Goal: Task Accomplishment & Management: Manage account settings

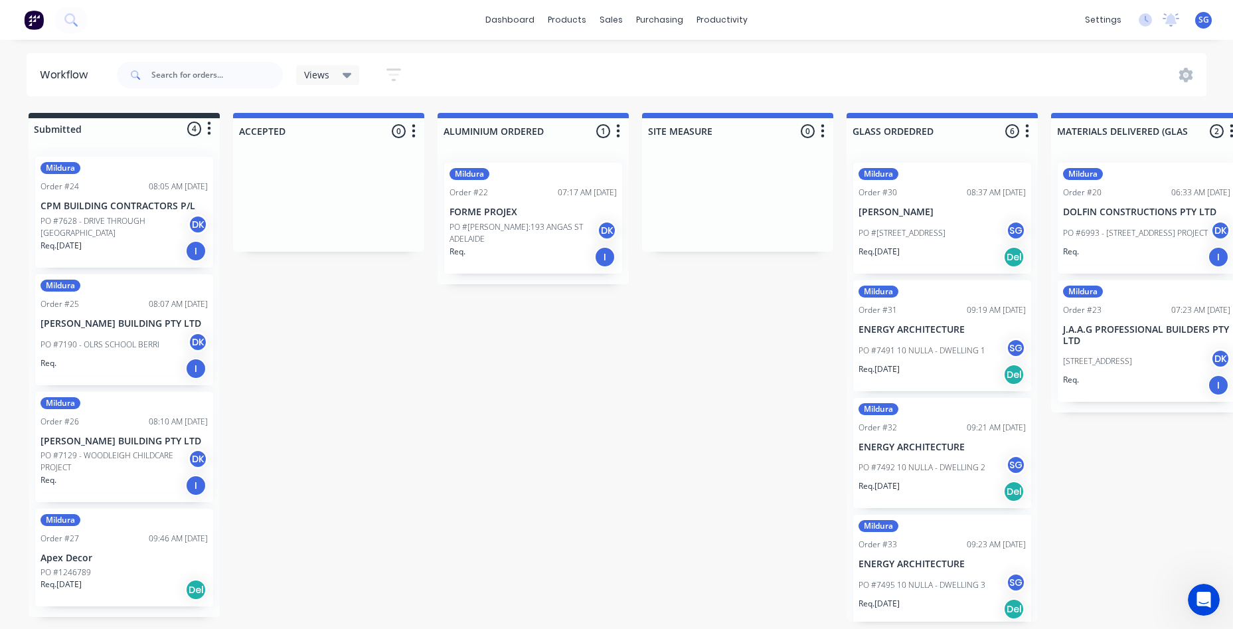
click at [939, 220] on div "[STREET_ADDRESS]" at bounding box center [941, 232] width 167 height 25
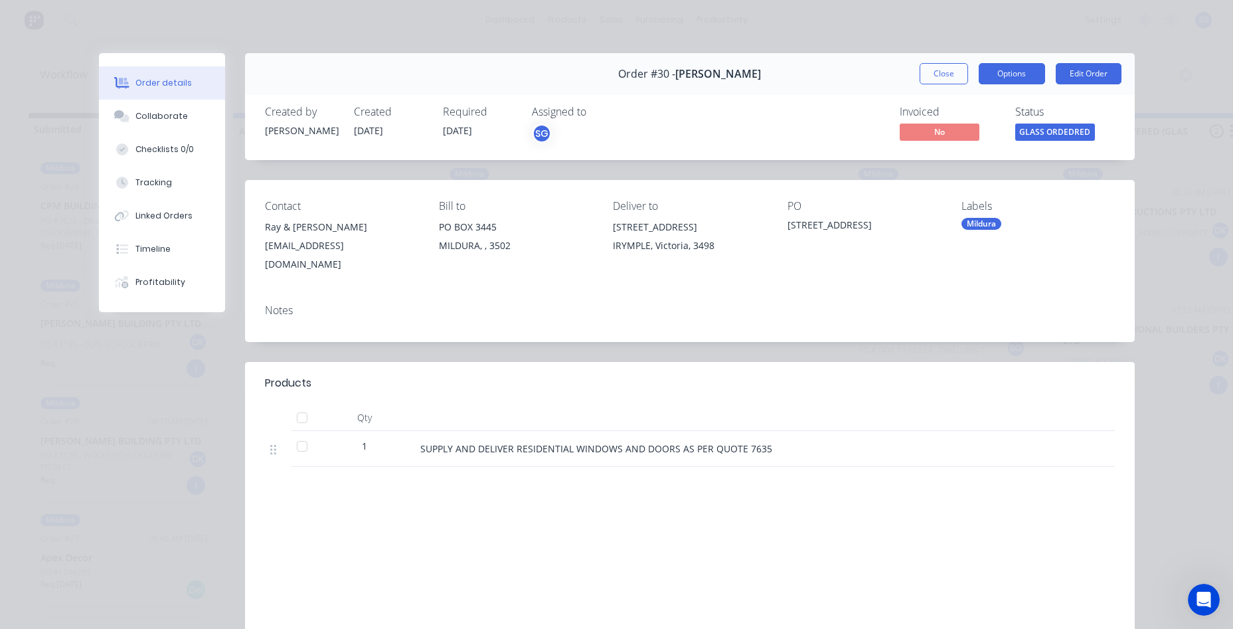
click at [999, 72] on button "Options" at bounding box center [1012, 73] width 66 height 21
click at [1122, 235] on div "Contact [PERSON_NAME] & [PERSON_NAME] [EMAIL_ADDRESS][DOMAIN_NAME] Bill to [GEO…" at bounding box center [690, 237] width 890 height 114
click at [941, 129] on span "No" at bounding box center [940, 131] width 80 height 17
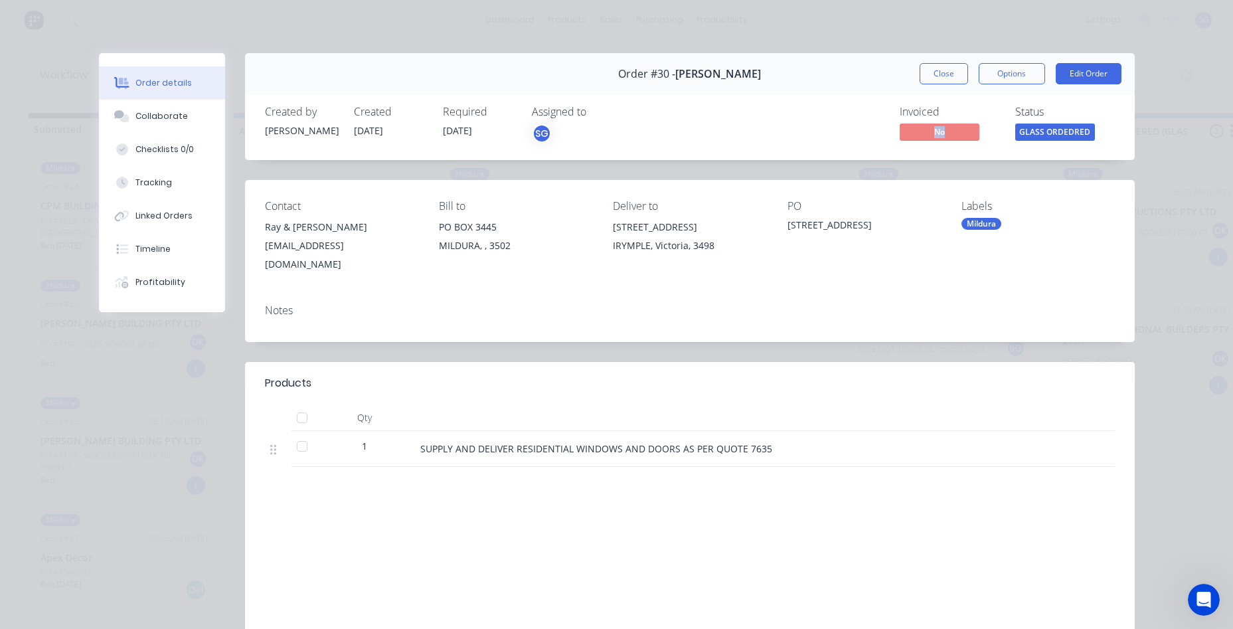
click at [941, 129] on span "No" at bounding box center [940, 131] width 80 height 17
click at [737, 18] on div "Order details Collaborate Checklists 0/0 Tracking Linked Orders Timeline Profit…" at bounding box center [616, 314] width 1233 height 629
click at [714, 6] on div "Order details Collaborate Checklists 0/0 Tracking Linked Orders Timeline Profit…" at bounding box center [616, 314] width 1233 height 629
click at [930, 65] on button "Close" at bounding box center [944, 73] width 48 height 21
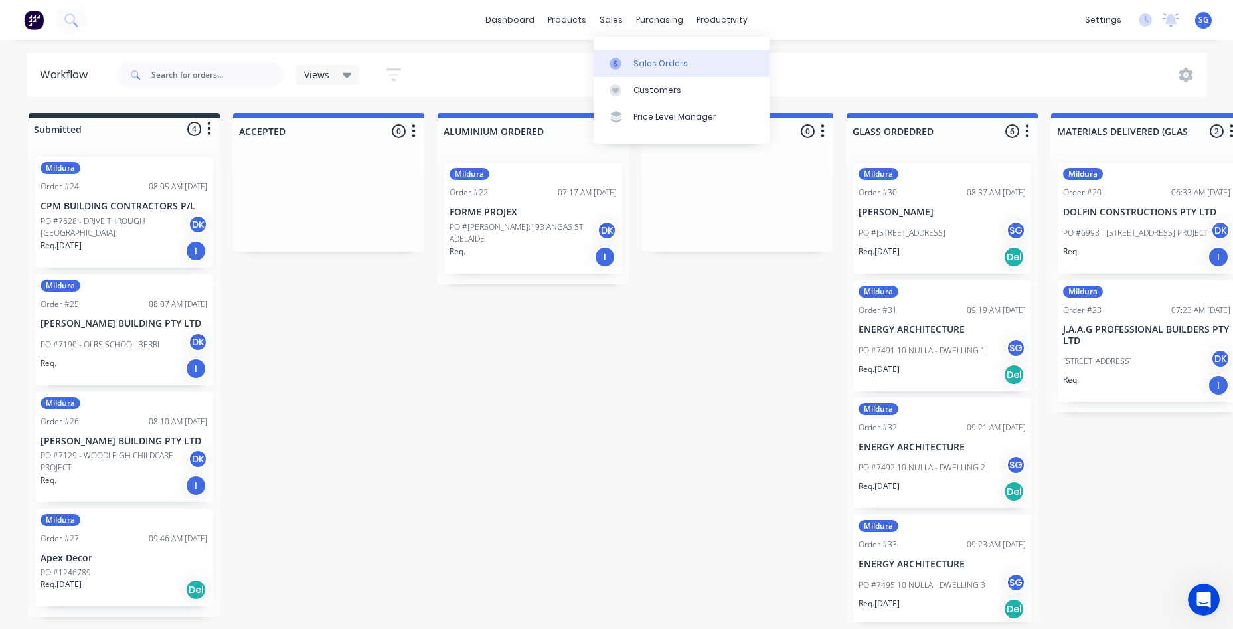
click at [641, 72] on link "Sales Orders" at bounding box center [682, 63] width 176 height 27
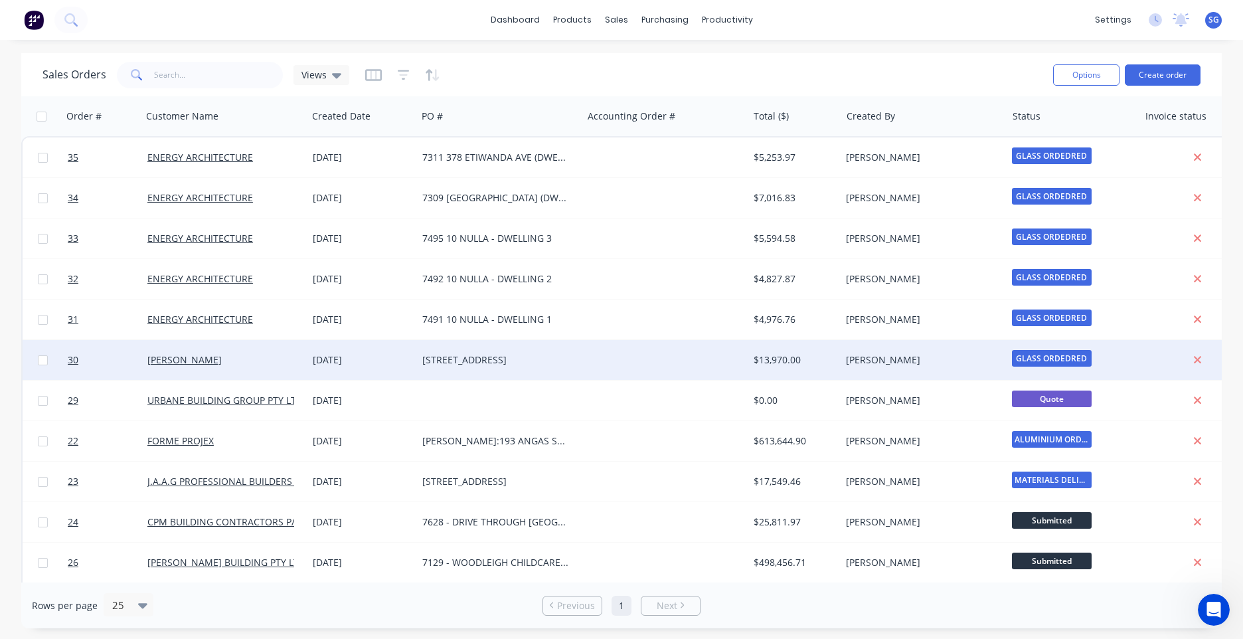
click at [503, 361] on div "[STREET_ADDRESS]" at bounding box center [495, 359] width 147 height 13
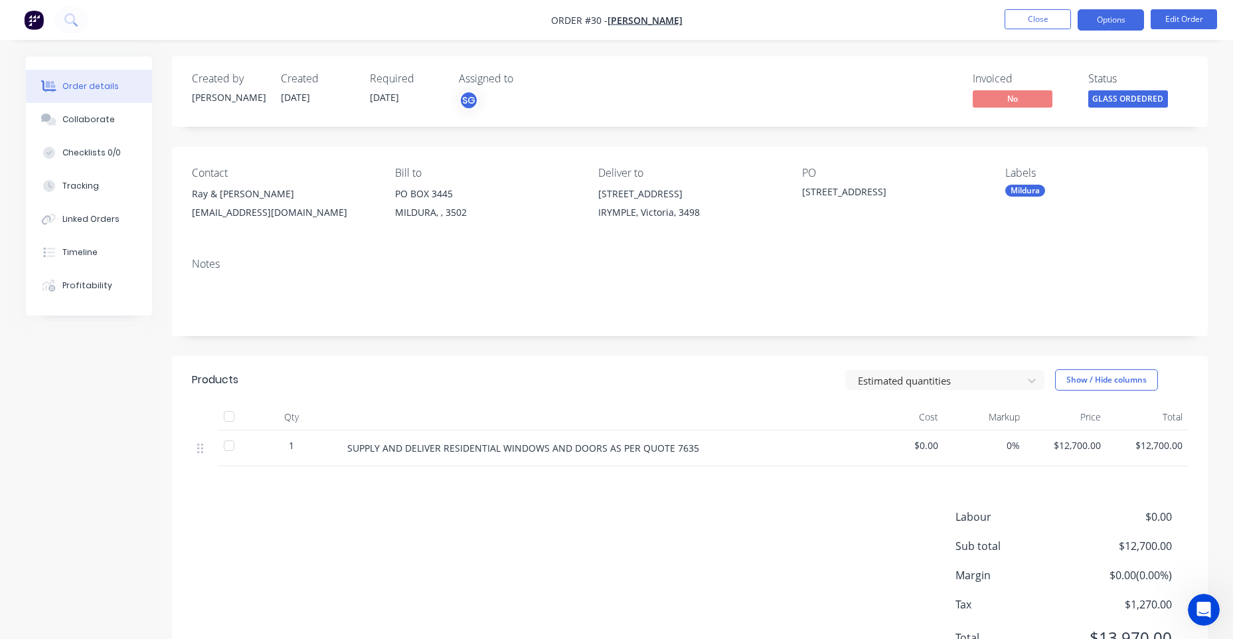
click at [1110, 13] on button "Options" at bounding box center [1111, 19] width 66 height 21
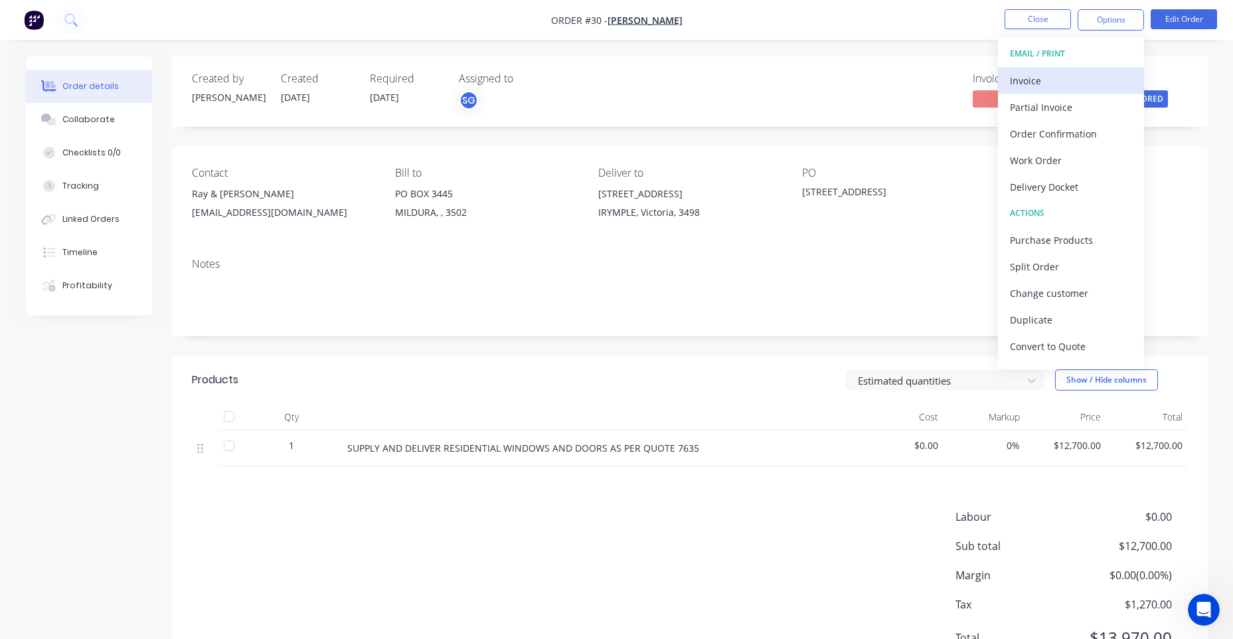
click at [1032, 72] on div "Invoice" at bounding box center [1071, 80] width 122 height 19
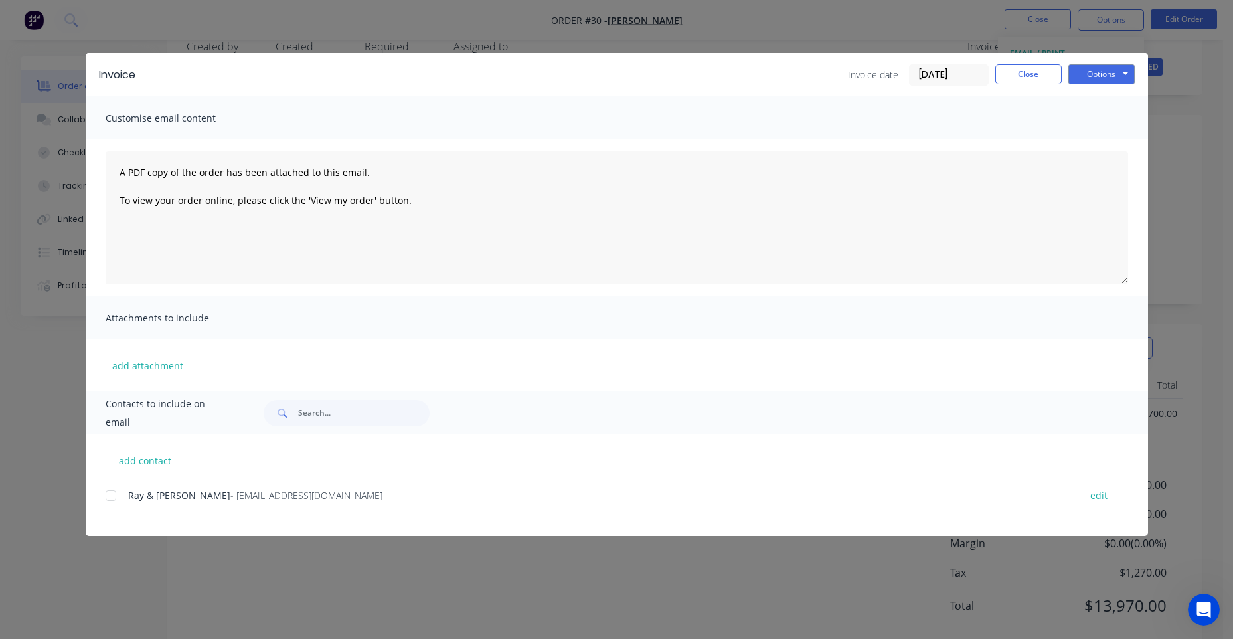
scroll to position [64, 0]
click at [1099, 78] on button "Options" at bounding box center [1101, 74] width 66 height 20
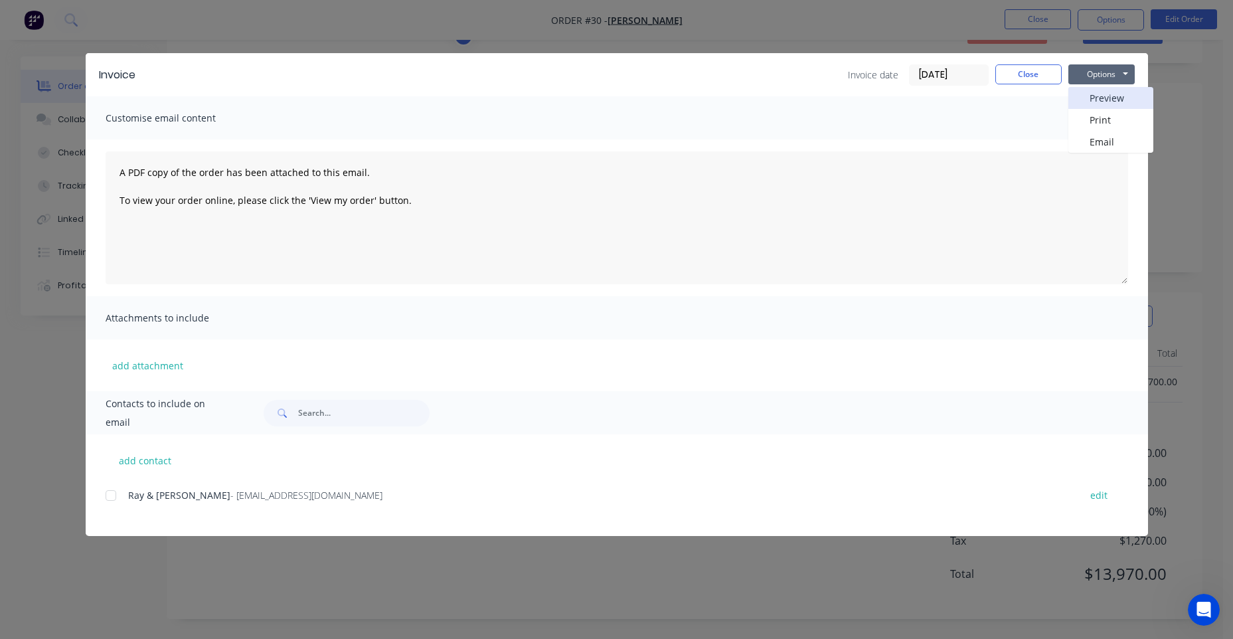
click at [1102, 91] on button "Preview" at bounding box center [1110, 98] width 85 height 22
click at [734, 13] on div "Invoice Invoice date [DATE] Close Options Preview Print Email Customise email c…" at bounding box center [616, 319] width 1233 height 639
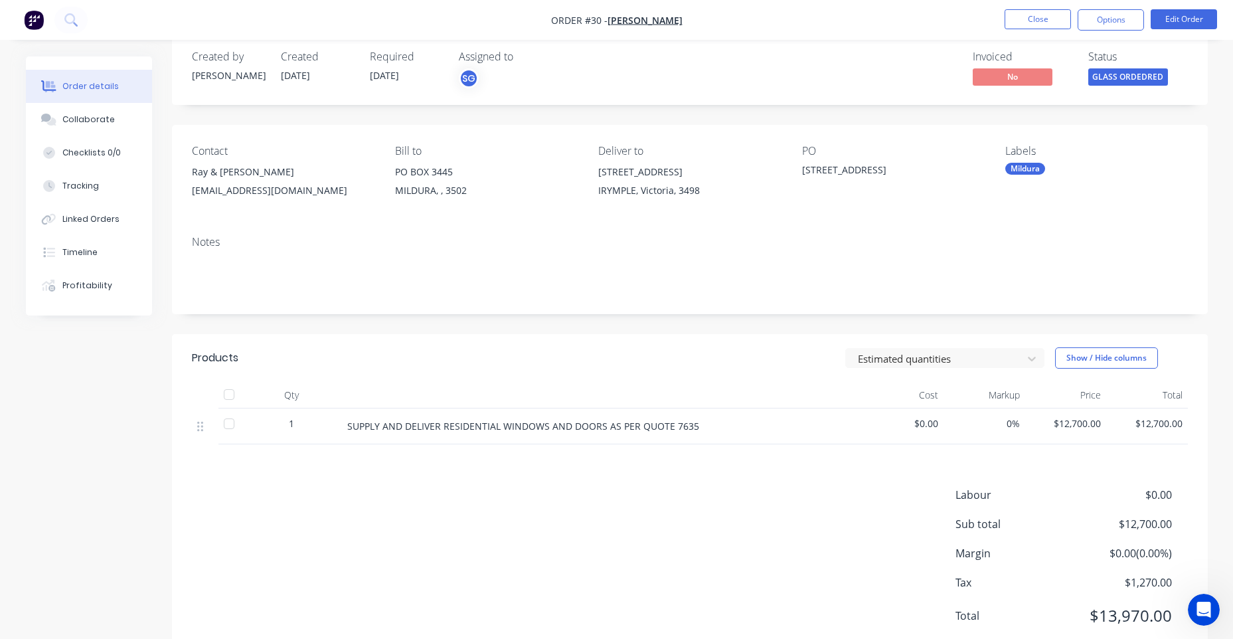
scroll to position [0, 0]
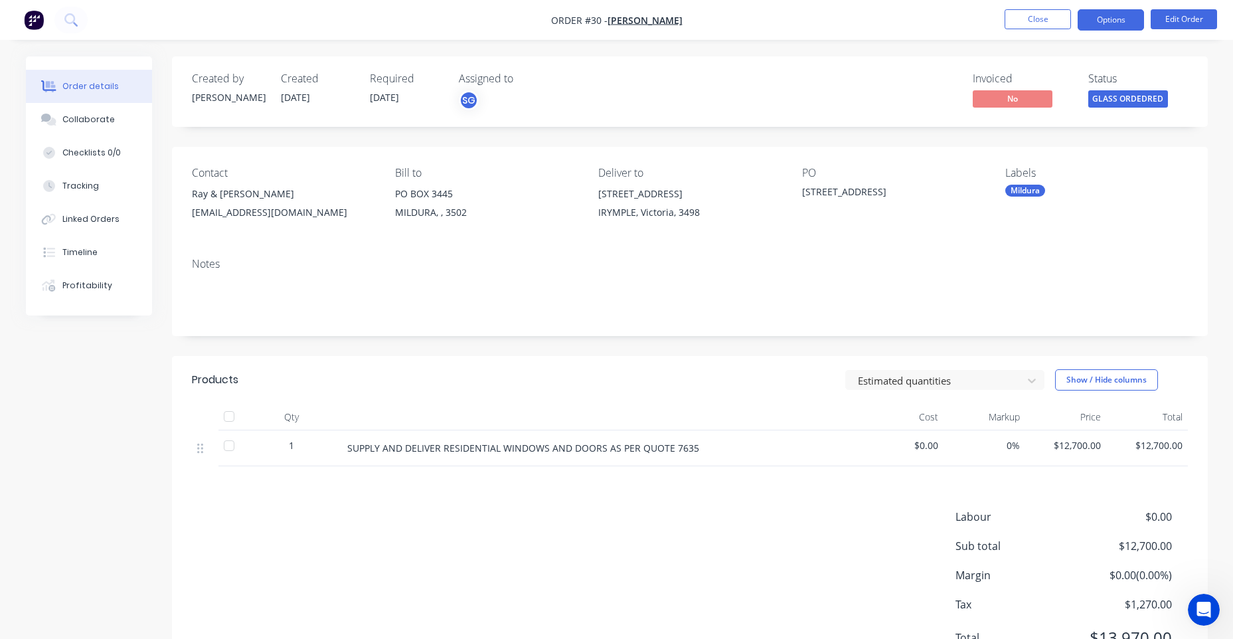
click at [1111, 15] on button "Options" at bounding box center [1111, 19] width 66 height 21
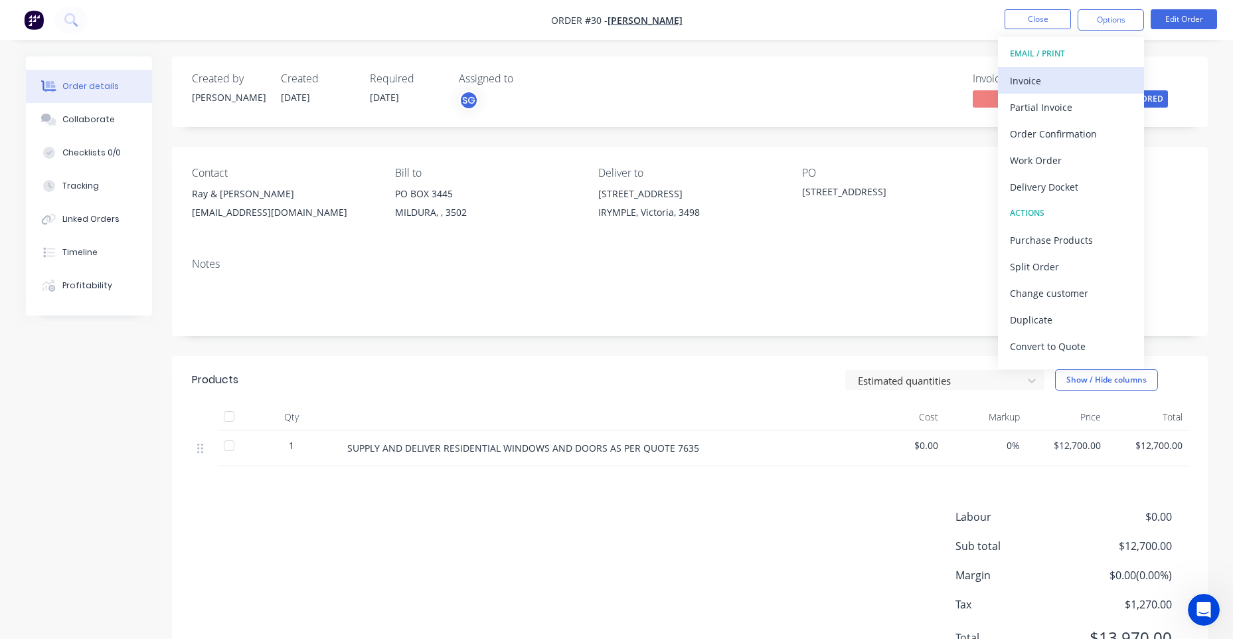
click at [1065, 70] on button "Invoice" at bounding box center [1071, 80] width 146 height 27
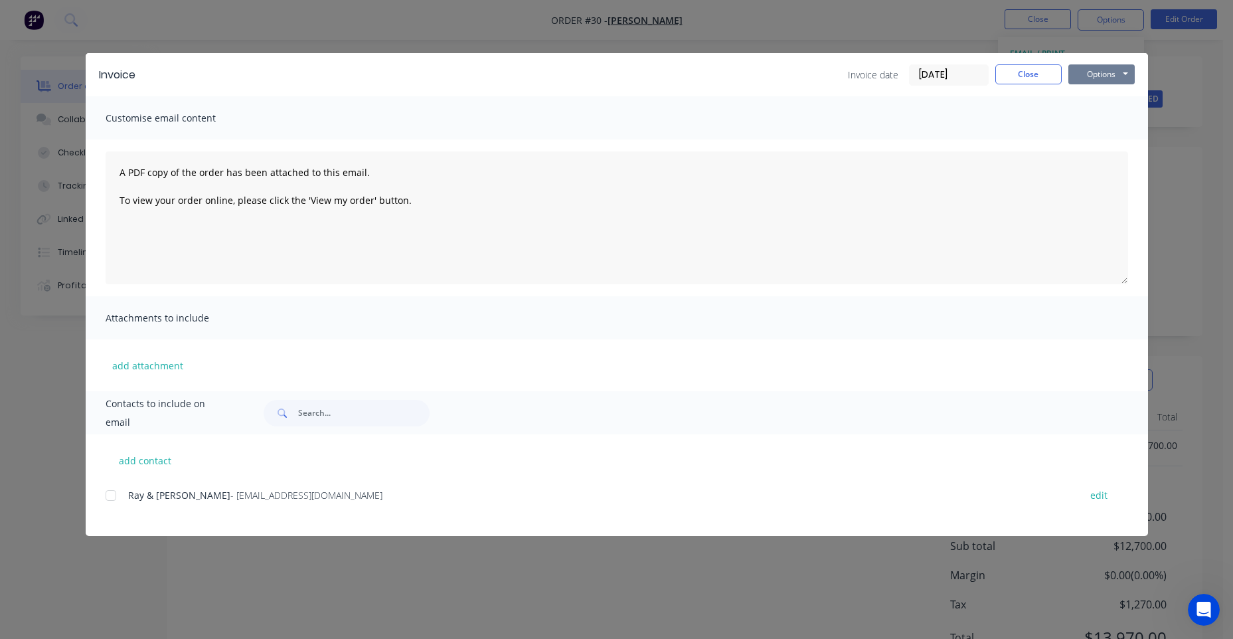
click at [1111, 74] on button "Options" at bounding box center [1101, 74] width 66 height 20
click at [1098, 118] on button "Print" at bounding box center [1110, 120] width 85 height 22
click at [1082, 74] on button "Options" at bounding box center [1101, 74] width 66 height 20
click at [155, 460] on button "add contact" at bounding box center [146, 460] width 80 height 20
select select "AU"
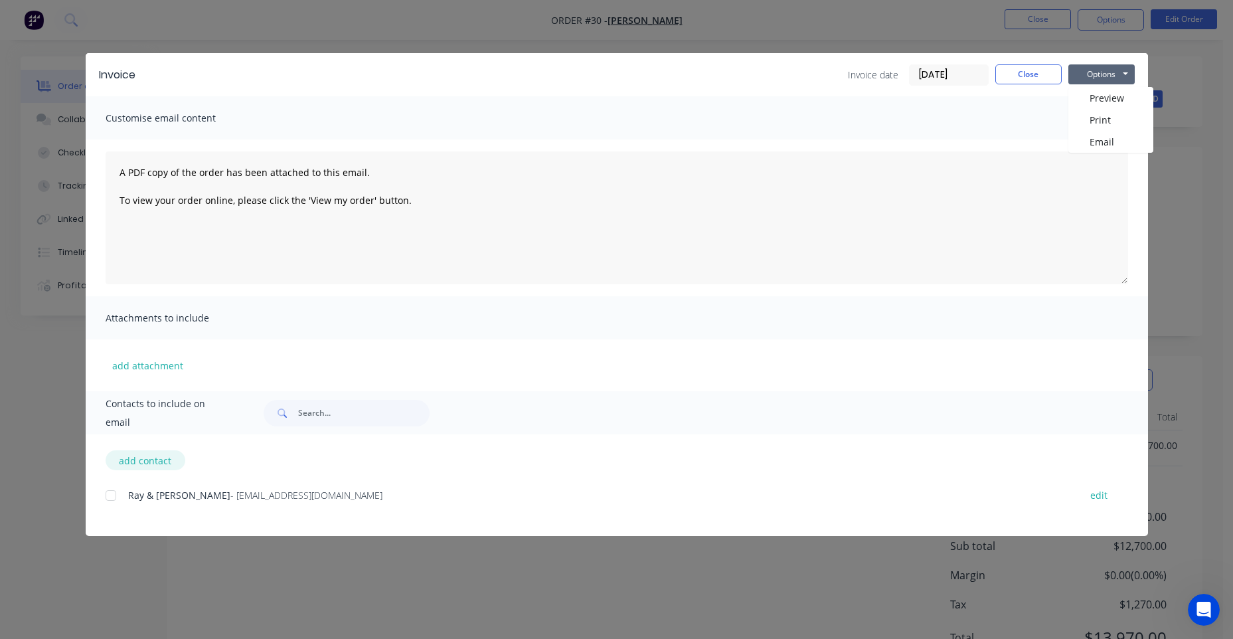
select select "AU"
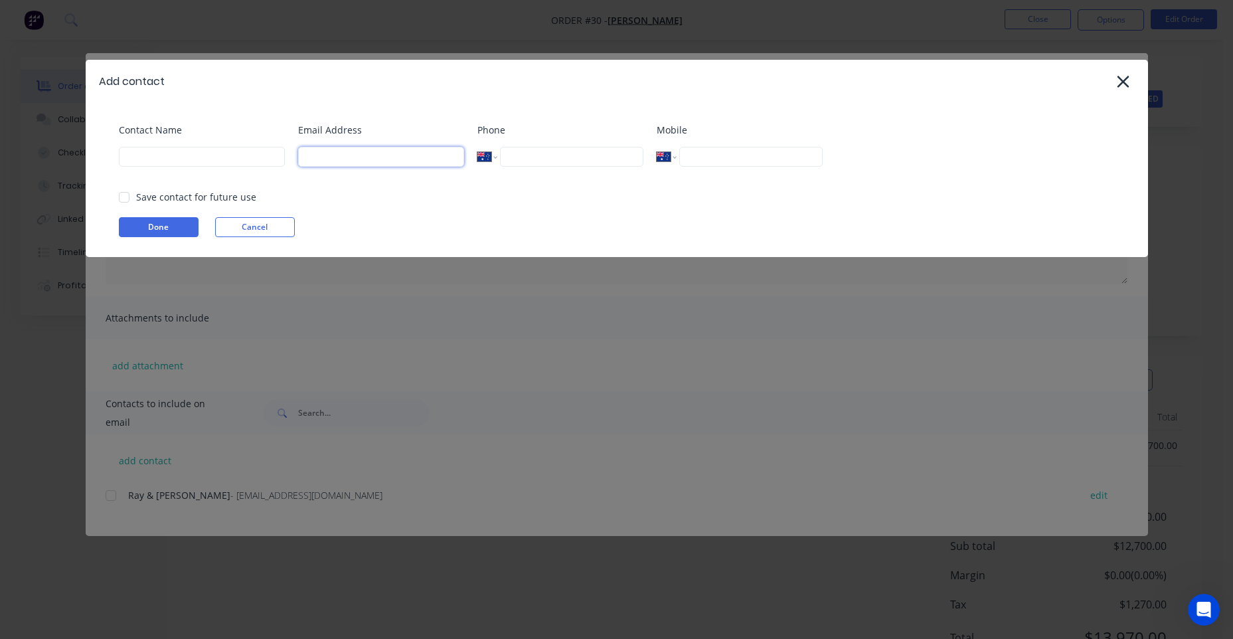
click at [307, 155] on input at bounding box center [381, 157] width 166 height 20
type input "[EMAIL_ADDRESS][DOMAIN_NAME]"
drag, startPoint x: 608, startPoint y: 205, endPoint x: 548, endPoint y: 206, distance: 59.8
click at [608, 177] on div "Phone International [GEOGRAPHIC_DATA] [GEOGRAPHIC_DATA] [GEOGRAPHIC_DATA] [GEOG…" at bounding box center [560, 150] width 166 height 54
click at [212, 157] on input at bounding box center [202, 157] width 166 height 20
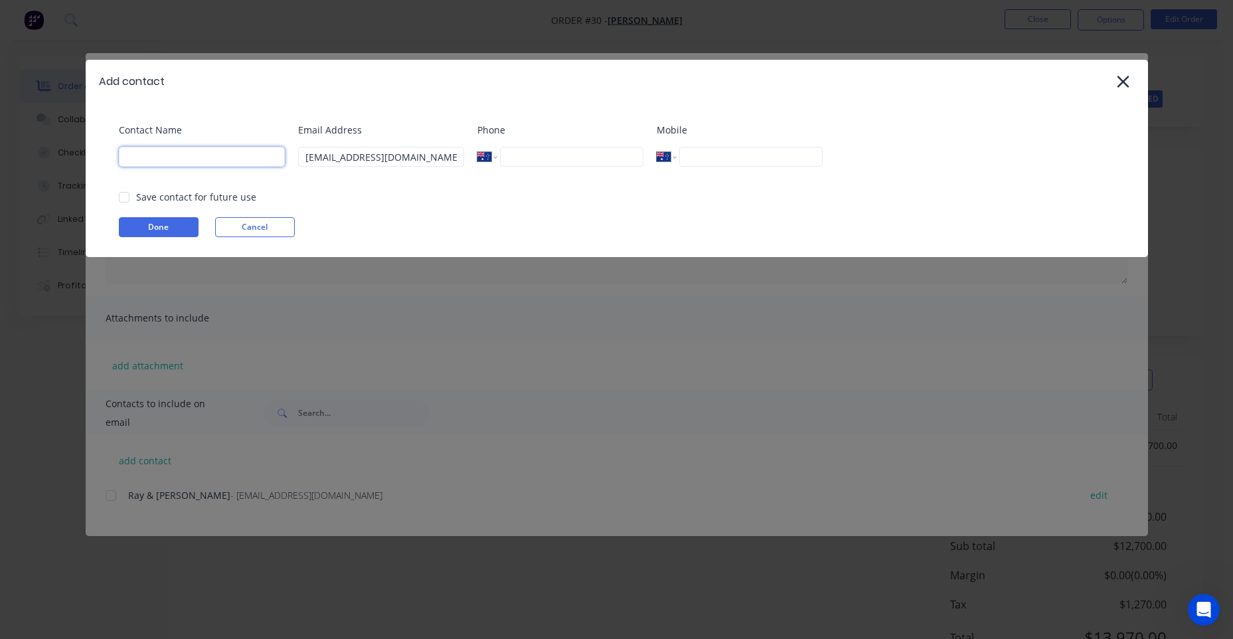
type input "[PERSON_NAME]"
type input "0499 848 037"
type input "[PHONE_NUMBER]"
click at [159, 222] on button "Done" at bounding box center [159, 227] width 80 height 20
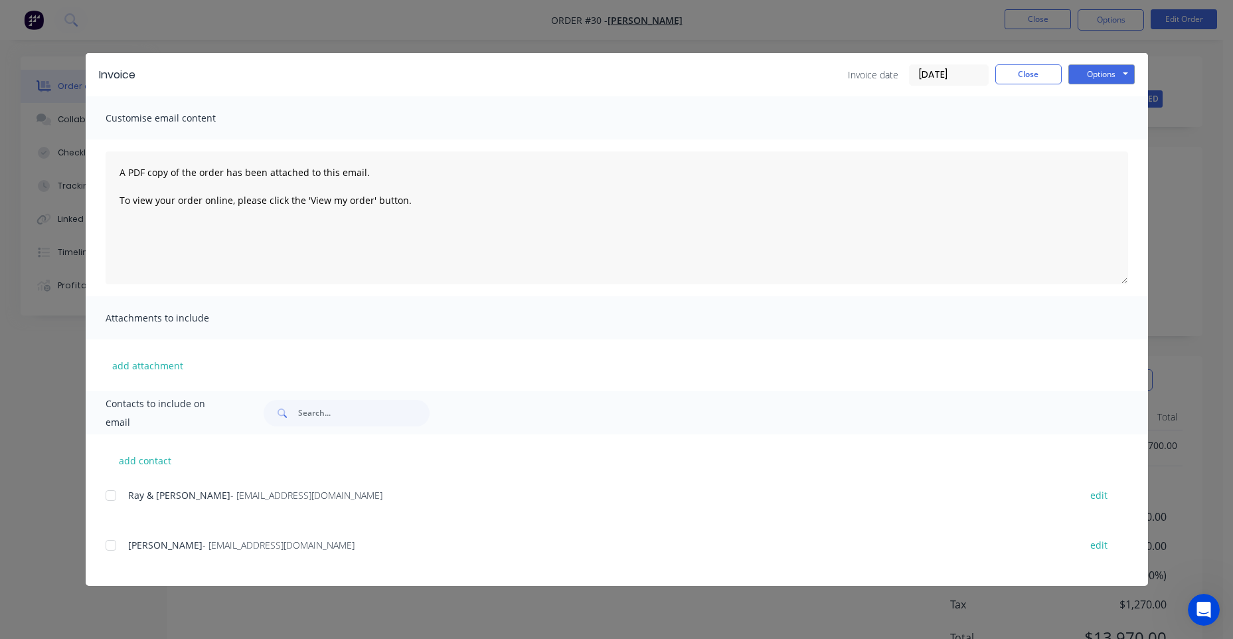
click at [217, 550] on span "- [EMAIL_ADDRESS][DOMAIN_NAME]" at bounding box center [279, 544] width 152 height 13
click at [158, 546] on span "[PERSON_NAME]" at bounding box center [165, 544] width 74 height 13
click at [115, 546] on div at bounding box center [111, 545] width 27 height 27
click at [1105, 72] on button "Options" at bounding box center [1101, 74] width 66 height 20
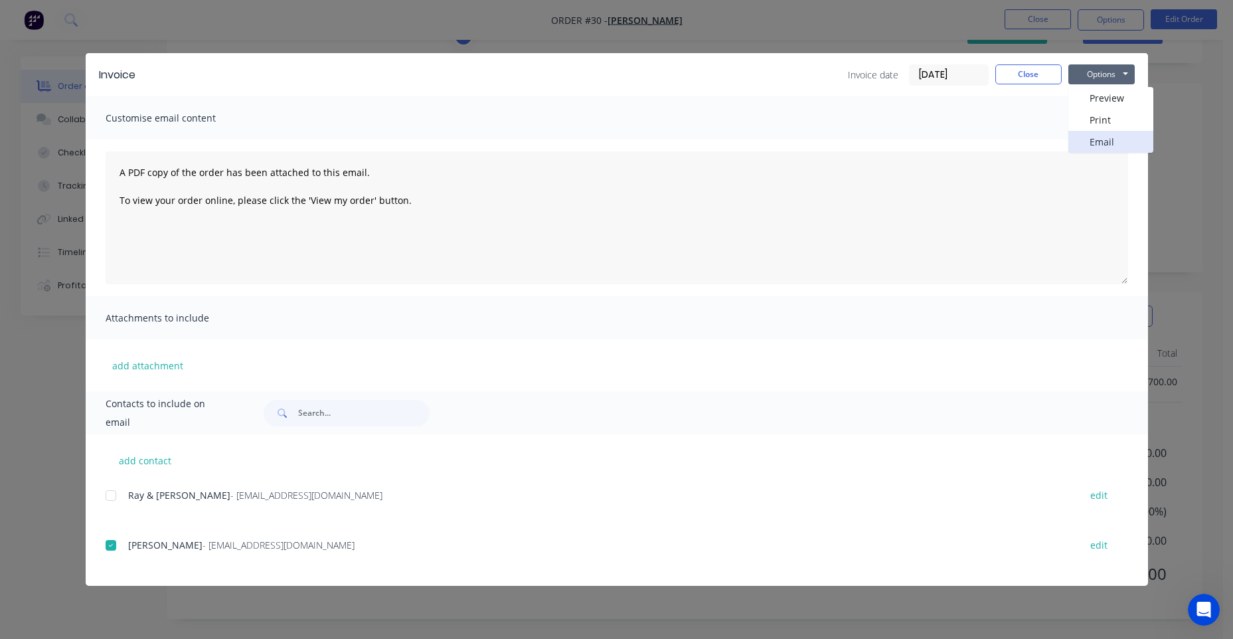
click at [1098, 145] on button "Email" at bounding box center [1110, 142] width 85 height 22
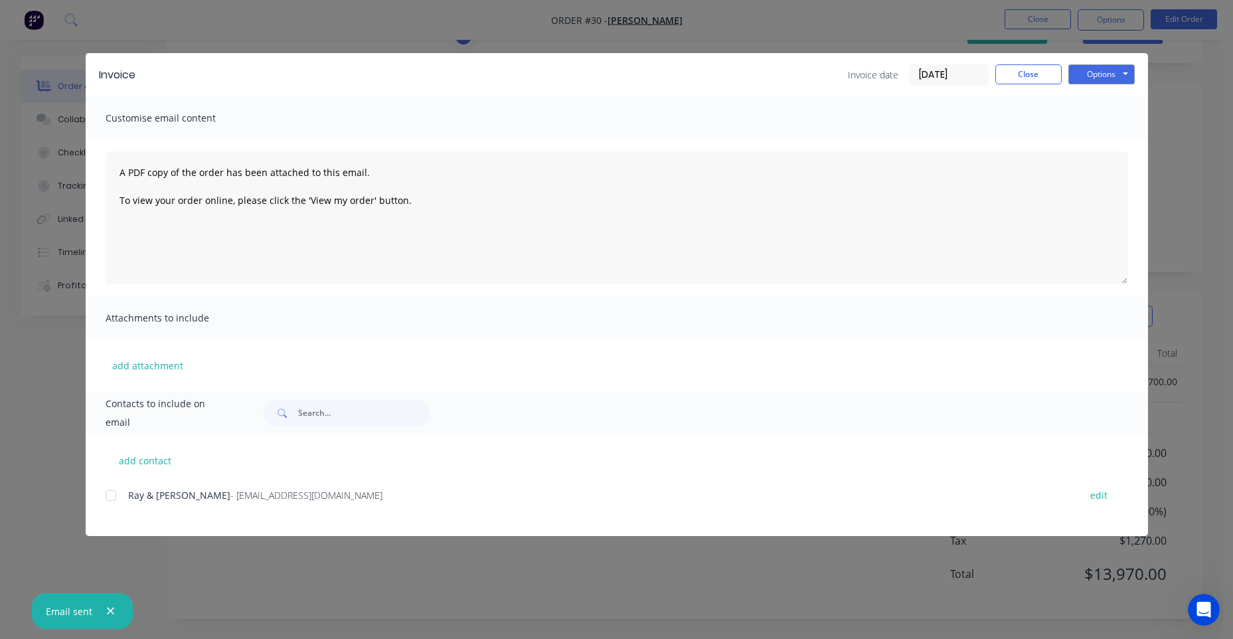
click at [770, 37] on div "Invoice Invoice date [DATE] Close Options Preview Print Email Customise email c…" at bounding box center [616, 319] width 1233 height 639
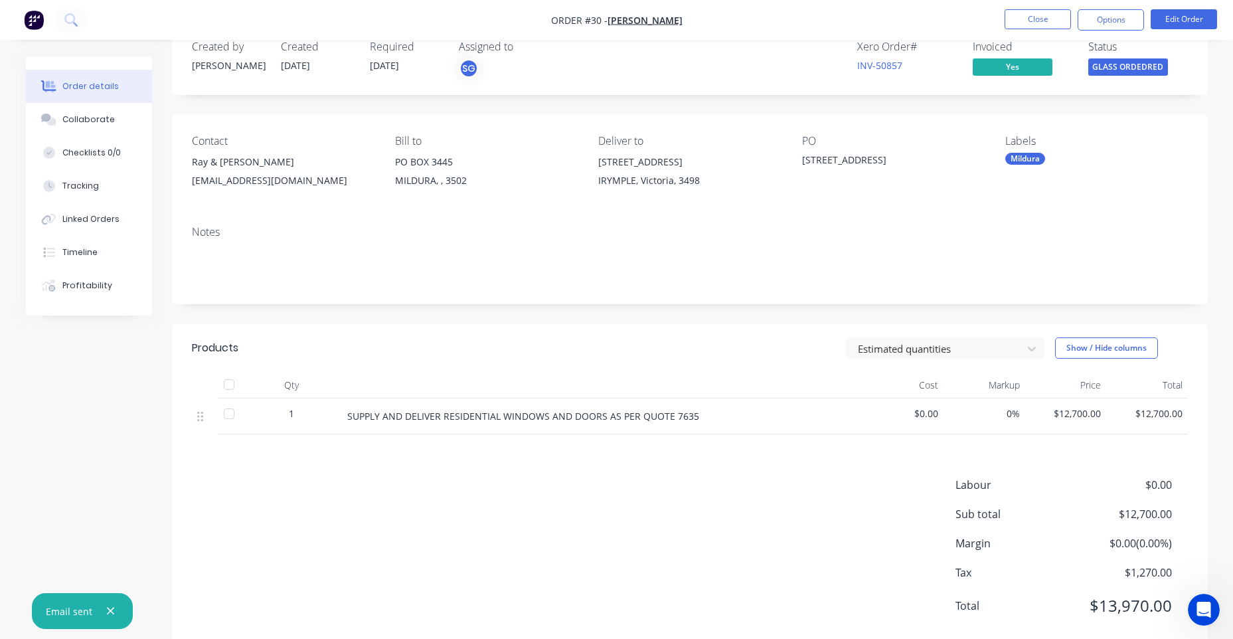
scroll to position [0, 0]
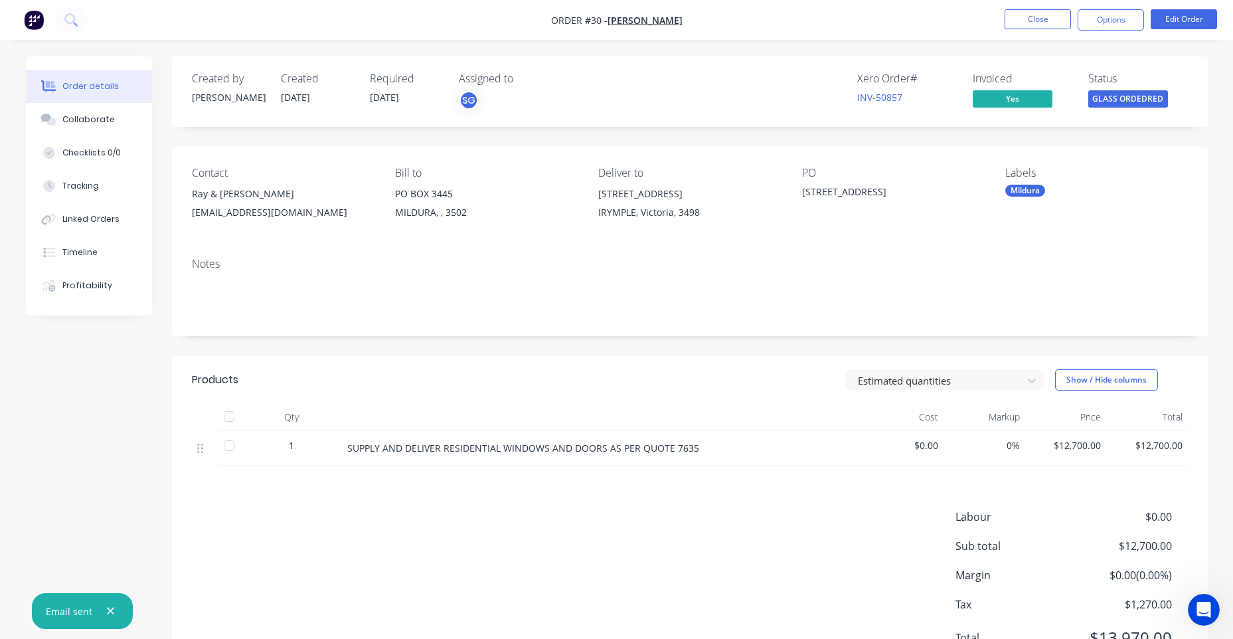
click at [515, 90] on div "SG" at bounding box center [525, 100] width 133 height 20
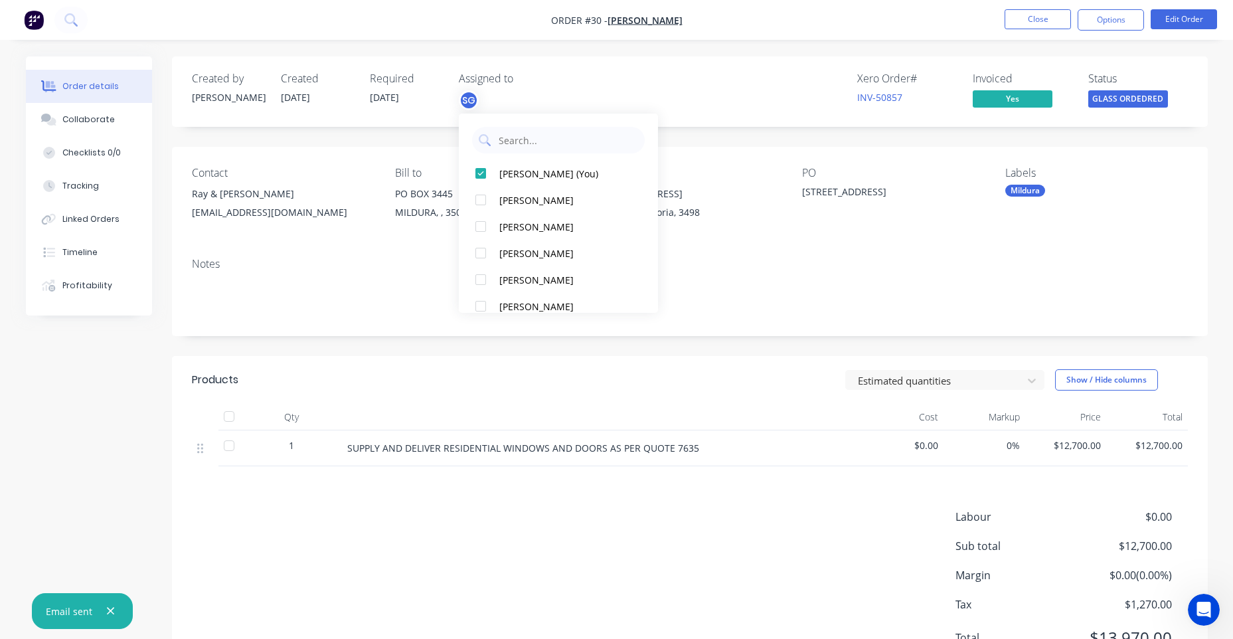
click at [387, 90] on div "Required [DATE]" at bounding box center [406, 91] width 73 height 39
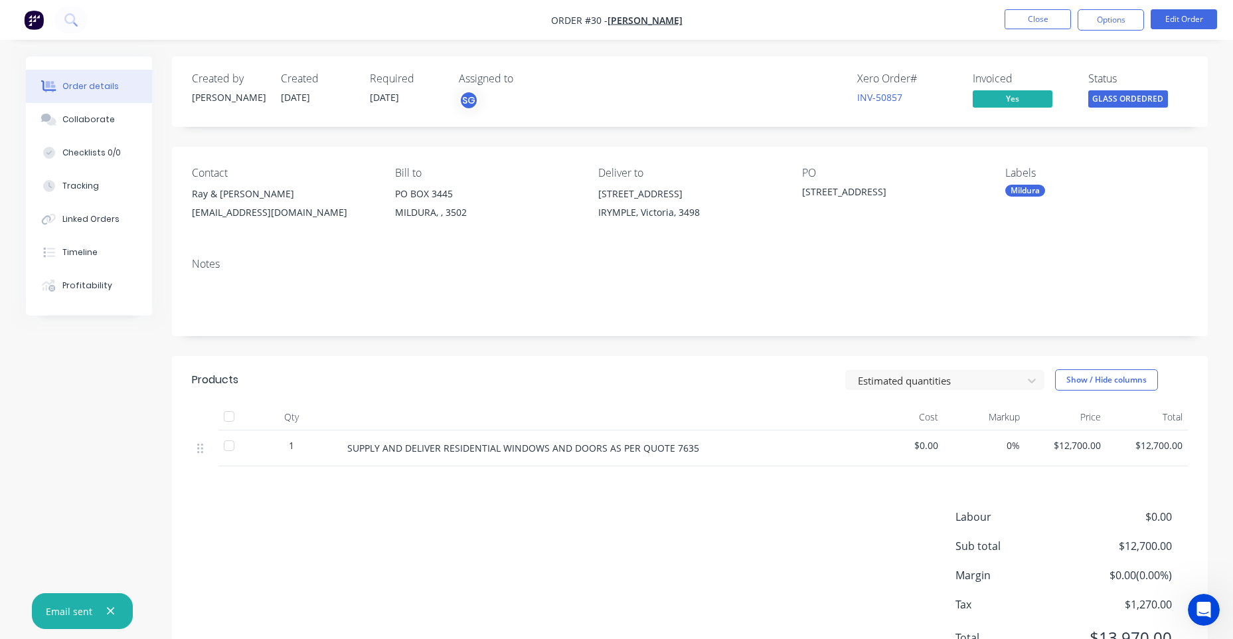
click at [389, 98] on span "[DATE]" at bounding box center [384, 97] width 29 height 13
drag, startPoint x: 372, startPoint y: 98, endPoint x: 411, endPoint y: 99, distance: 39.2
click at [411, 99] on div "Required [DATE]" at bounding box center [406, 91] width 73 height 39
drag, startPoint x: 411, startPoint y: 99, endPoint x: 365, endPoint y: 103, distance: 46.6
click at [365, 103] on div "Created by [PERSON_NAME] Created [DATE] Required [DATE] Assigned to SG" at bounding box center [392, 91] width 400 height 39
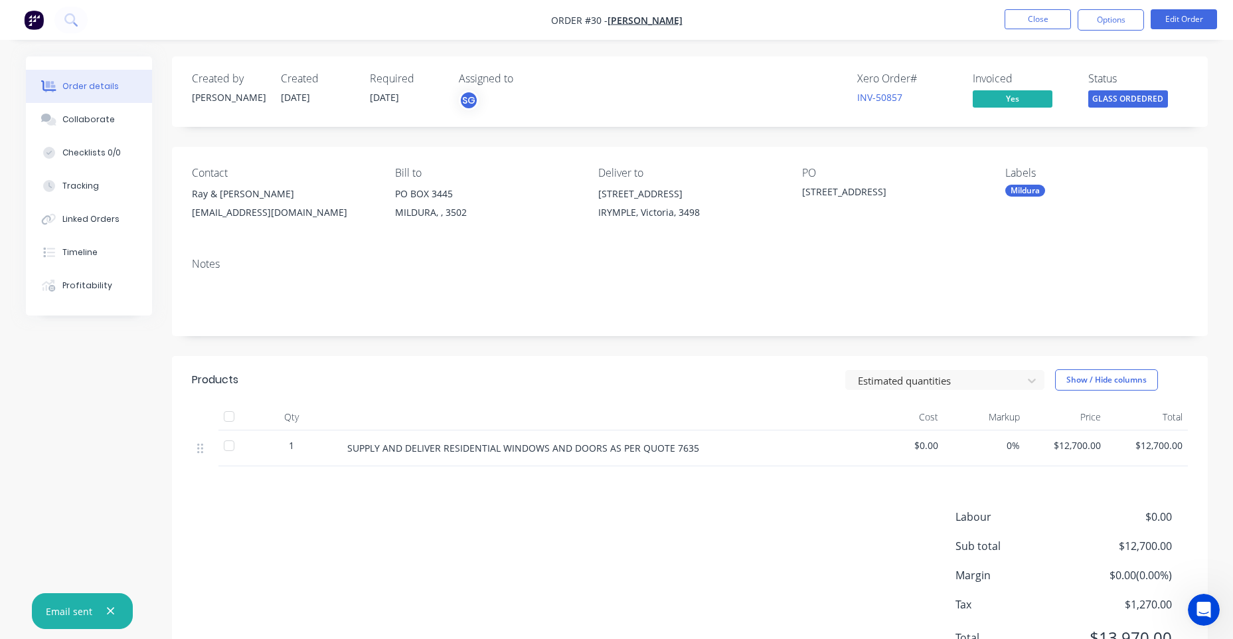
click at [396, 99] on span "[DATE]" at bounding box center [384, 97] width 29 height 13
drag, startPoint x: 400, startPoint y: 99, endPoint x: 366, endPoint y: 102, distance: 34.6
click at [366, 102] on div "Created by [PERSON_NAME] Created [DATE] Required [DATE] Assigned to SG" at bounding box center [392, 91] width 400 height 39
drag, startPoint x: 366, startPoint y: 102, endPoint x: 407, endPoint y: 102, distance: 41.2
click at [399, 102] on span "[DATE]" at bounding box center [384, 97] width 29 height 13
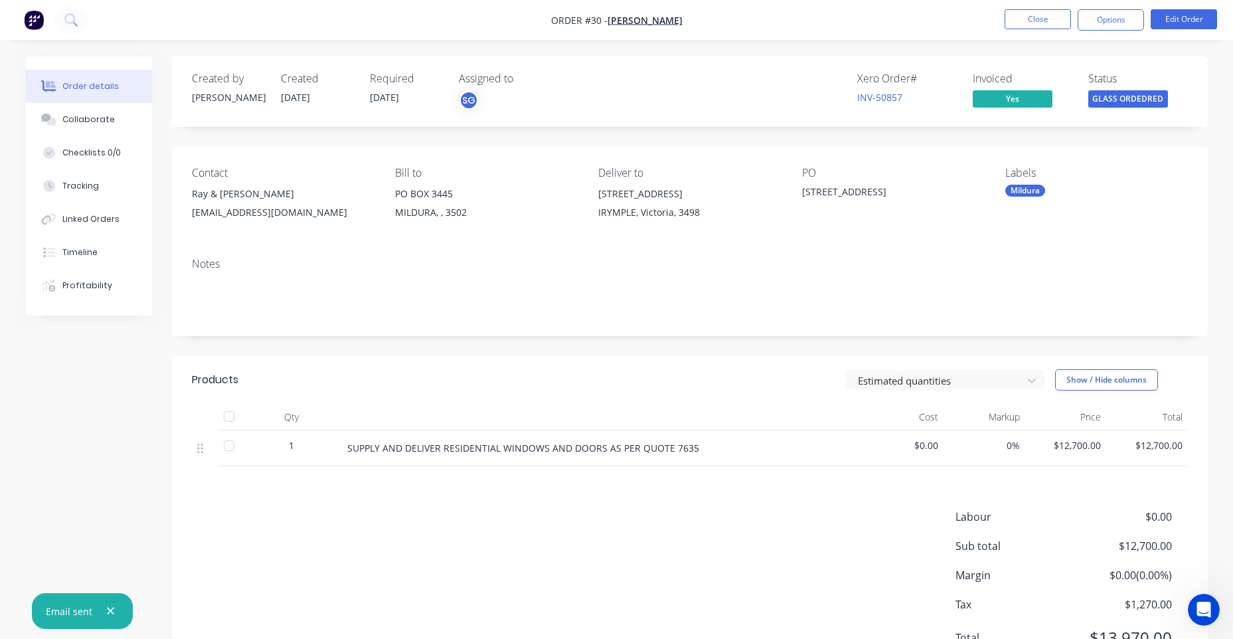
drag, startPoint x: 408, startPoint y: 102, endPoint x: 349, endPoint y: 101, distance: 59.1
click at [349, 101] on div "Created by [PERSON_NAME] Created [DATE] Required [DATE] Assigned to SG" at bounding box center [392, 91] width 400 height 39
drag, startPoint x: 349, startPoint y: 101, endPoint x: 397, endPoint y: 100, distance: 47.8
click at [397, 100] on span "[DATE]" at bounding box center [384, 97] width 29 height 13
drag, startPoint x: 837, startPoint y: 102, endPoint x: 910, endPoint y: 104, distance: 73.1
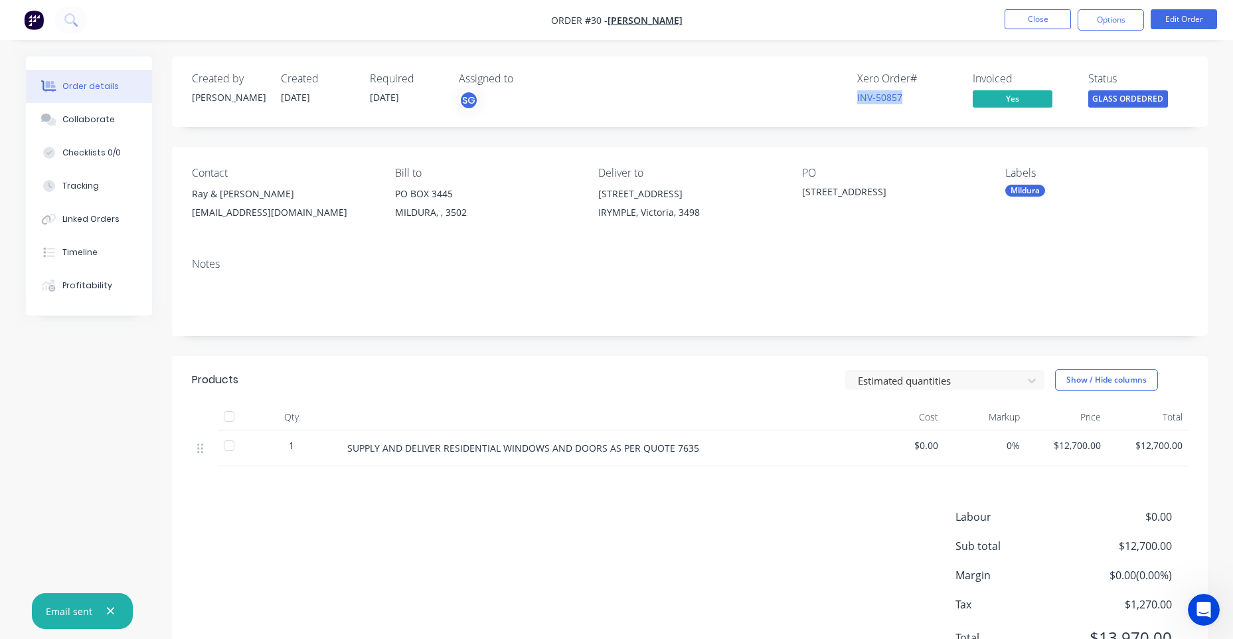
click at [910, 104] on div "Xero Order # INV-50857 Invoiced Yes Status GLASS ORDEDRED" at bounding box center [890, 91] width 596 height 39
click at [1208, 13] on button "Edit Order" at bounding box center [1184, 19] width 66 height 20
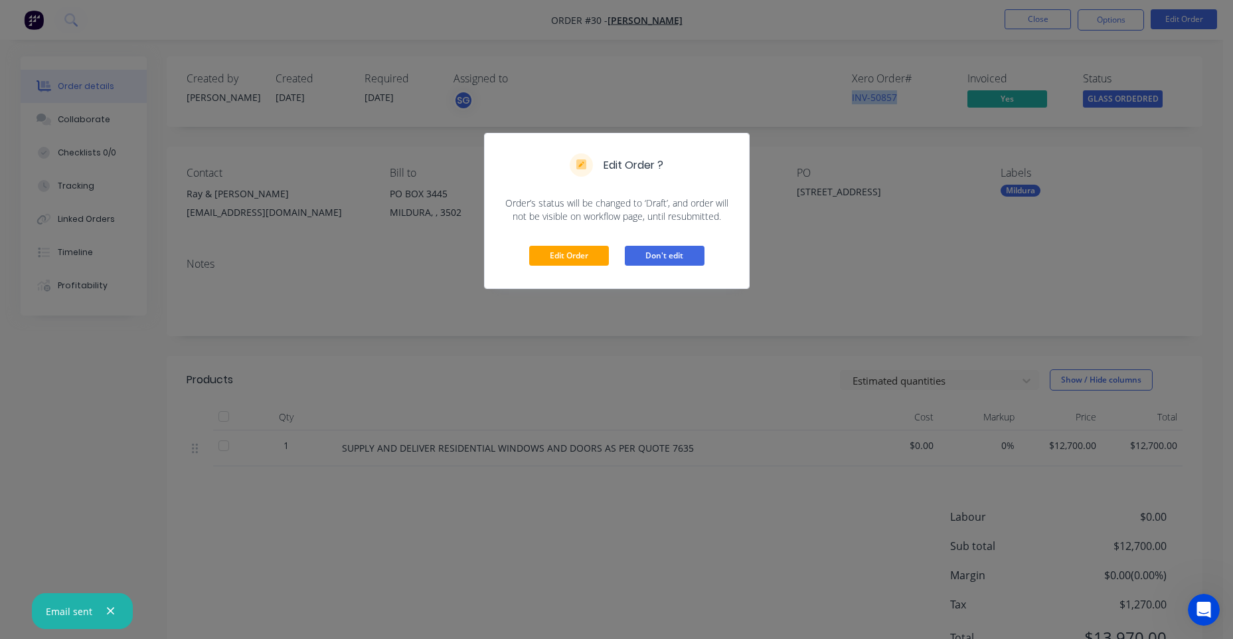
click at [657, 259] on button "Don't edit" at bounding box center [665, 256] width 80 height 20
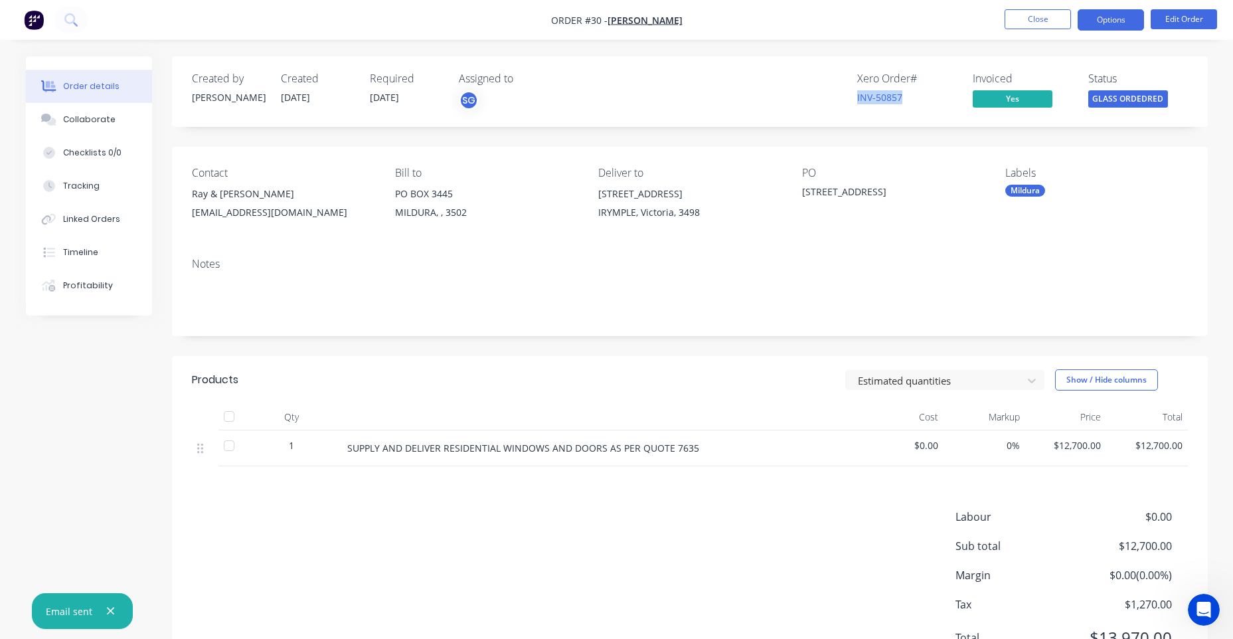
click at [1099, 22] on button "Options" at bounding box center [1111, 19] width 66 height 21
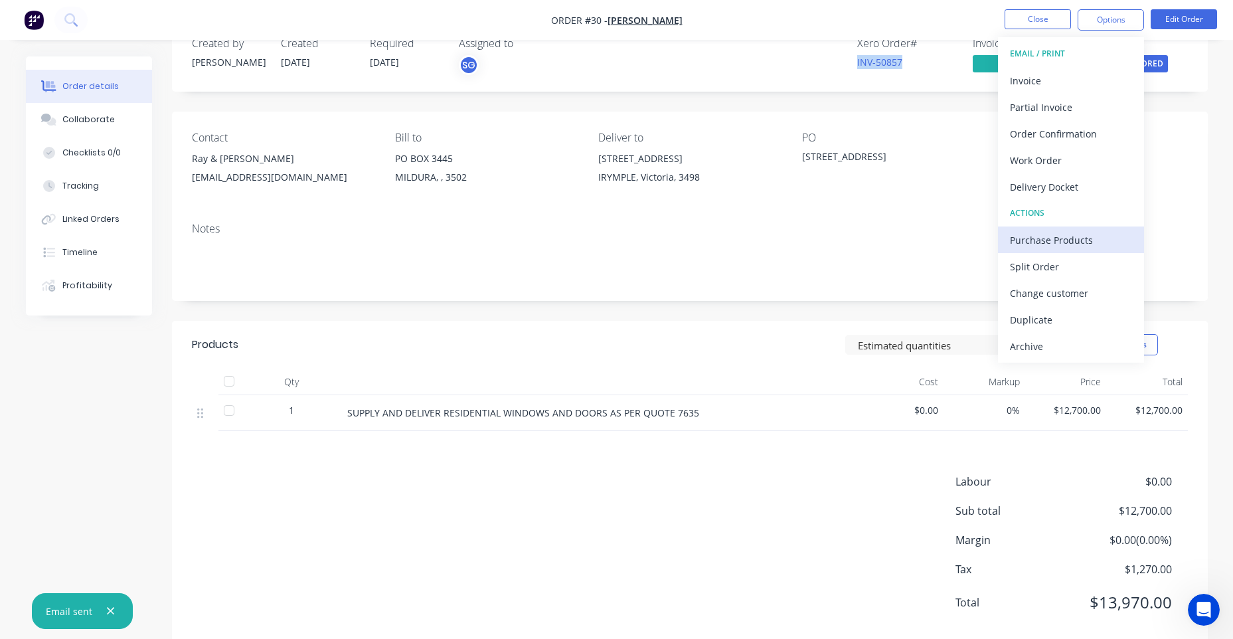
scroll to position [64, 0]
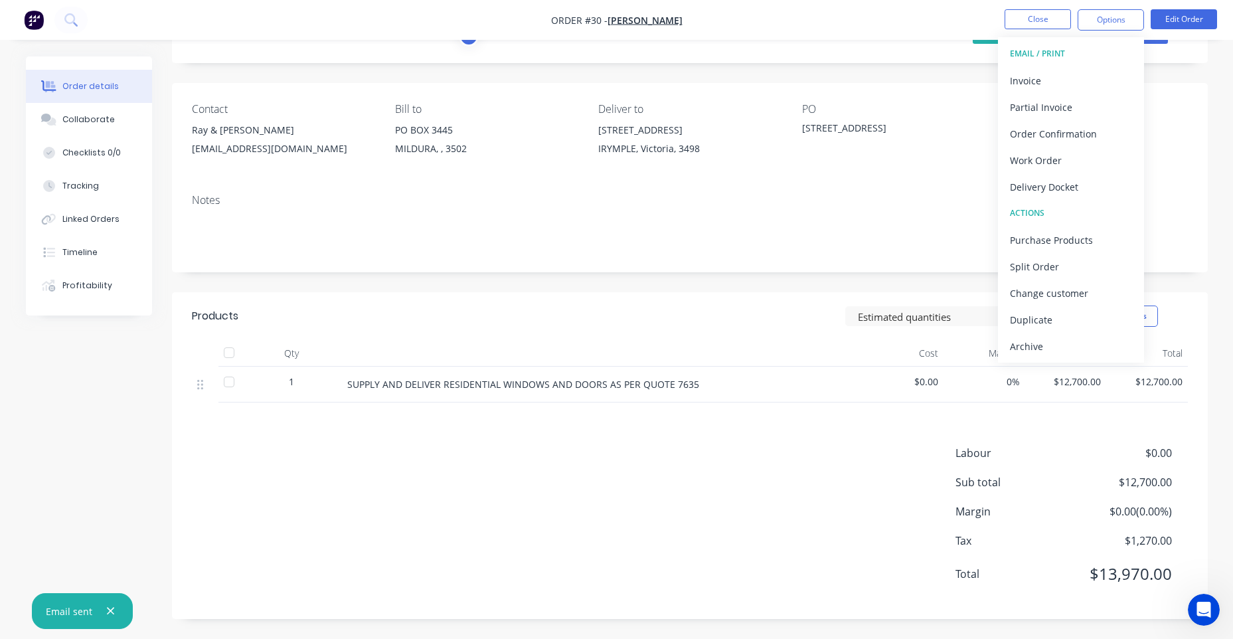
click at [1172, 210] on div "Notes" at bounding box center [690, 227] width 1036 height 89
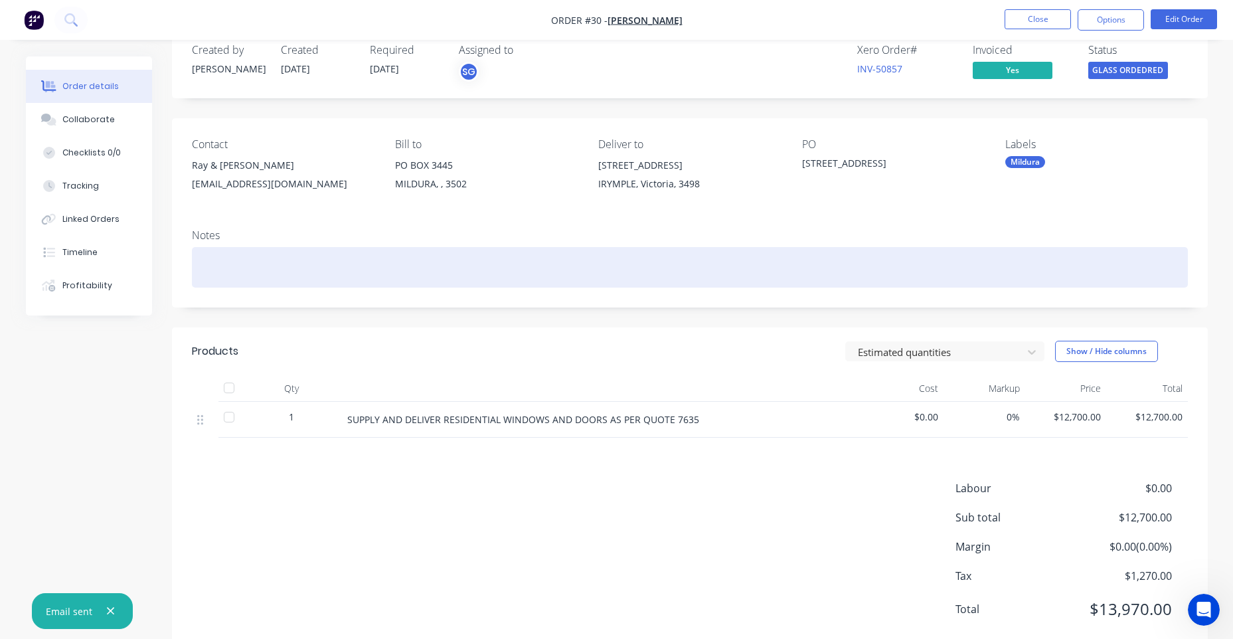
scroll to position [0, 0]
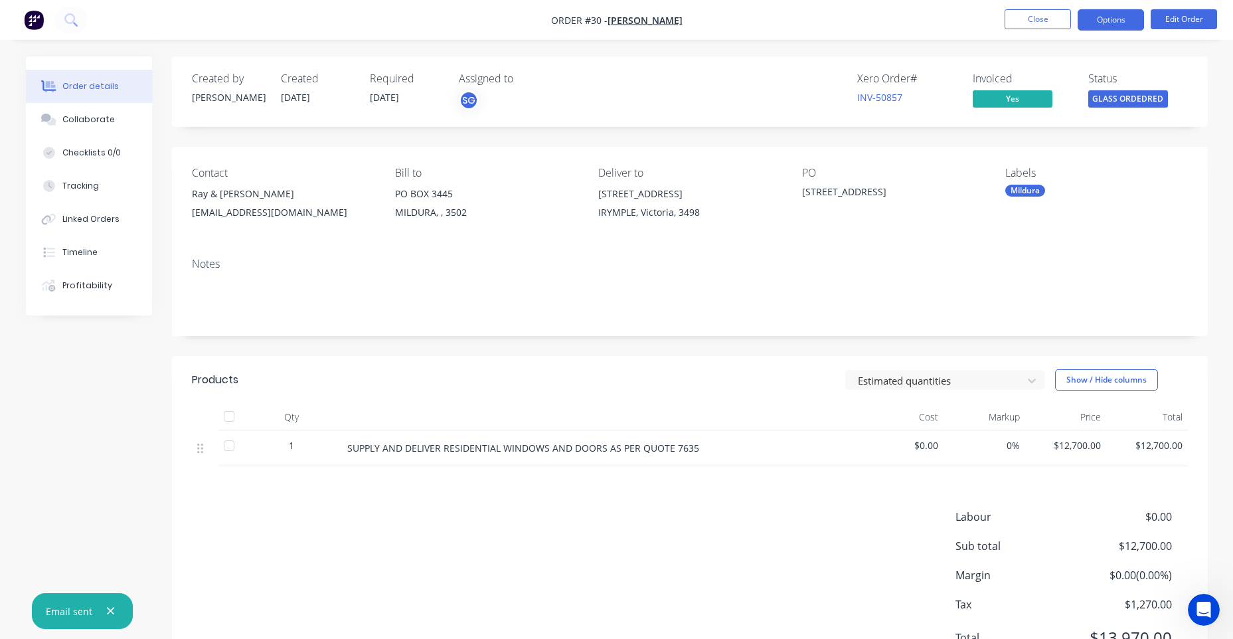
click at [1111, 15] on button "Options" at bounding box center [1111, 19] width 66 height 21
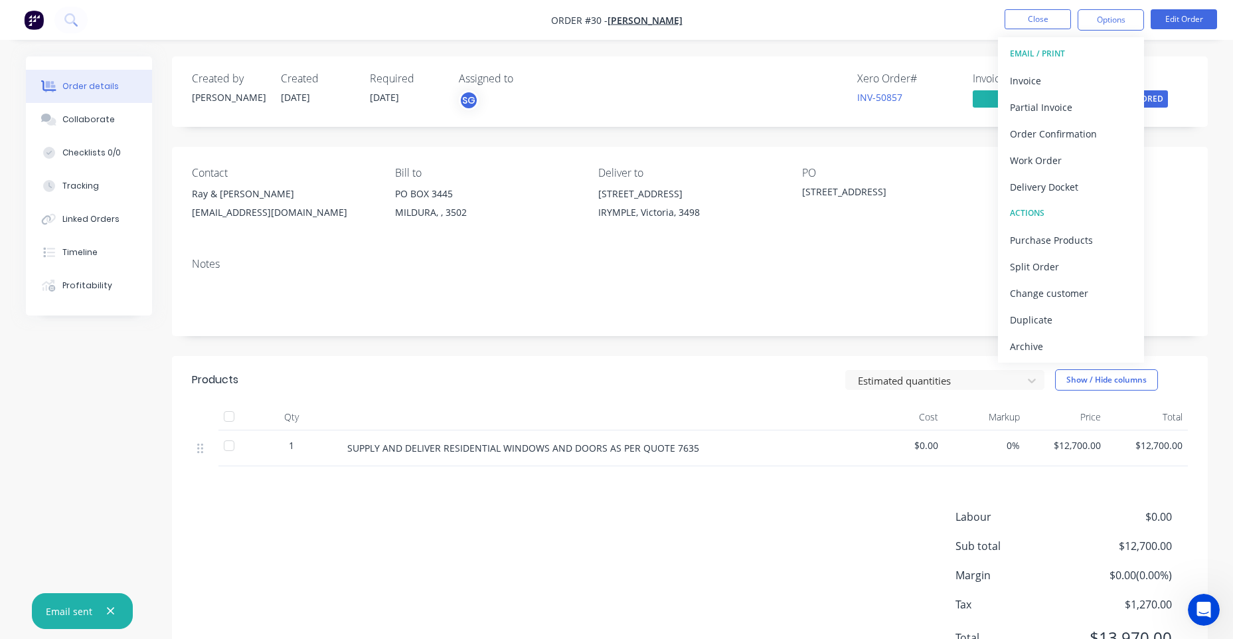
click at [1178, 228] on div "Contact [PERSON_NAME] & [PERSON_NAME] [EMAIL_ADDRESS][DOMAIN_NAME] Bill to [GEO…" at bounding box center [690, 197] width 1036 height 100
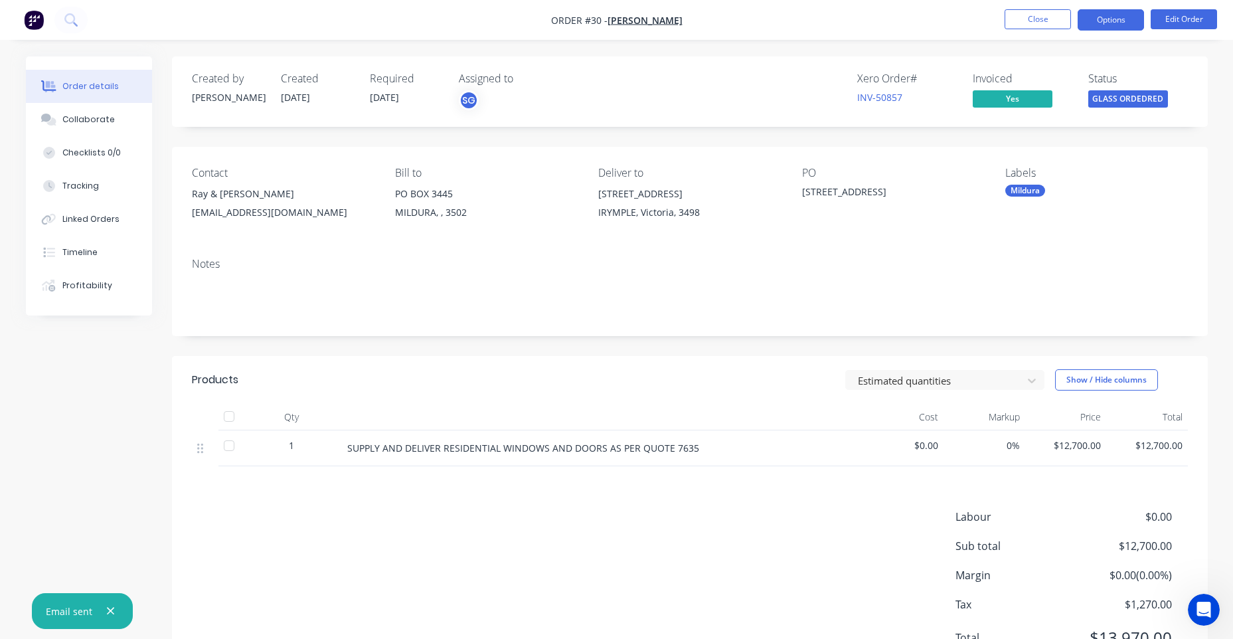
click at [1125, 21] on button "Options" at bounding box center [1111, 19] width 66 height 21
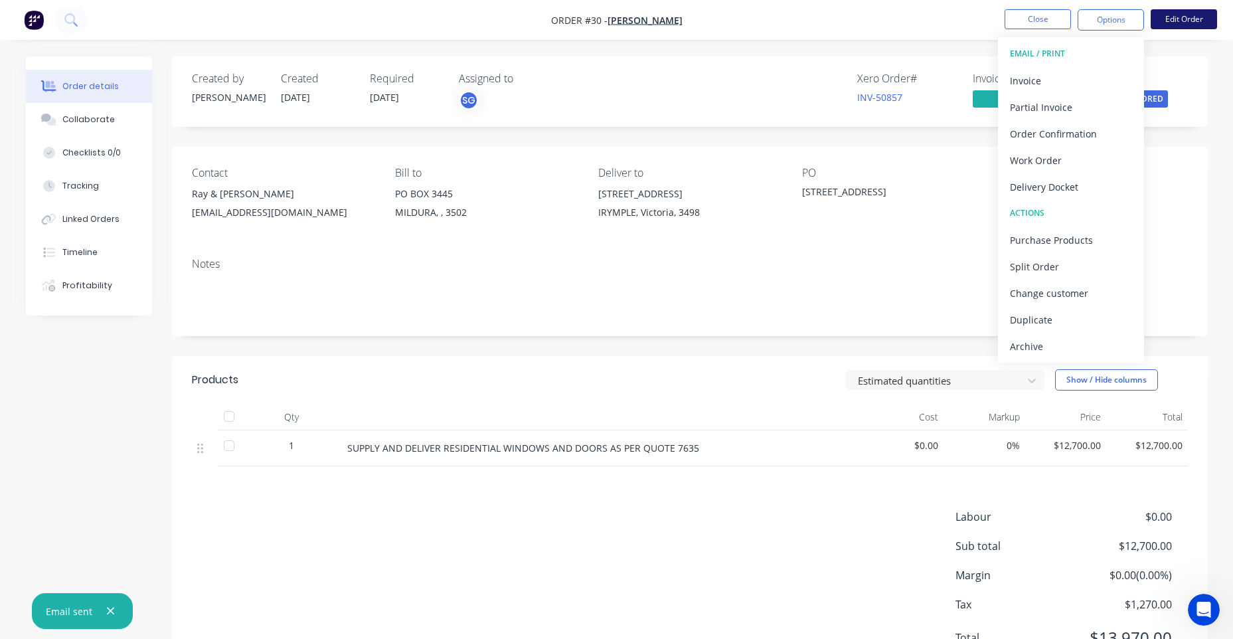
click at [1184, 15] on button "Edit Order" at bounding box center [1184, 19] width 66 height 20
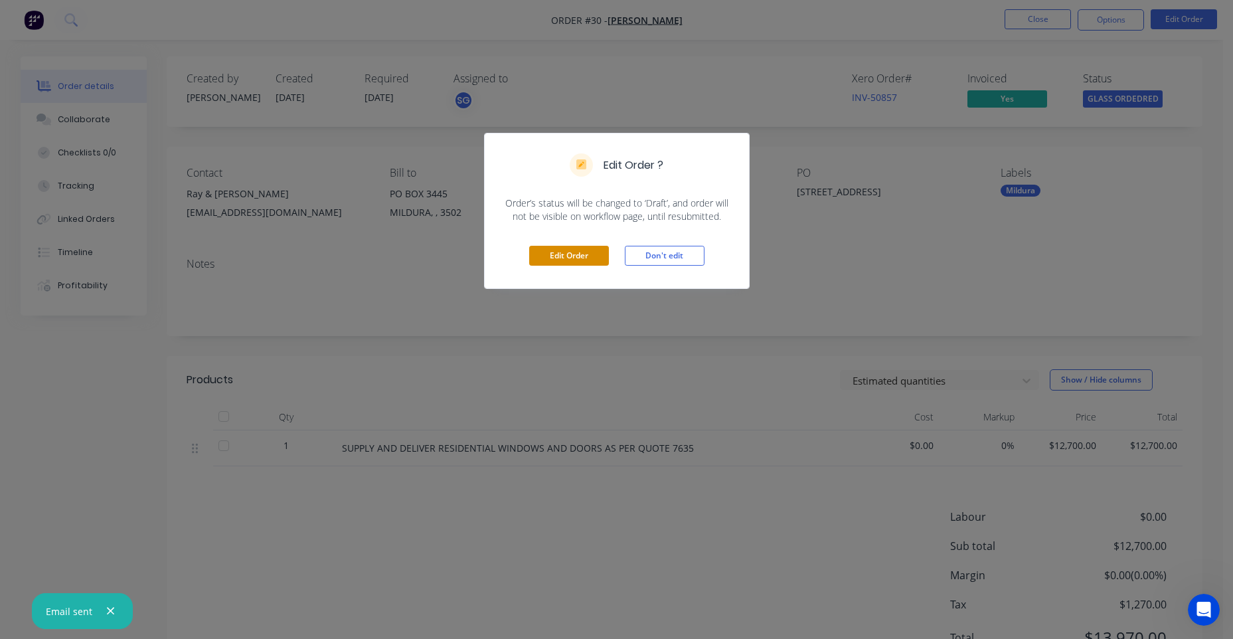
click at [596, 255] on button "Edit Order" at bounding box center [569, 256] width 80 height 20
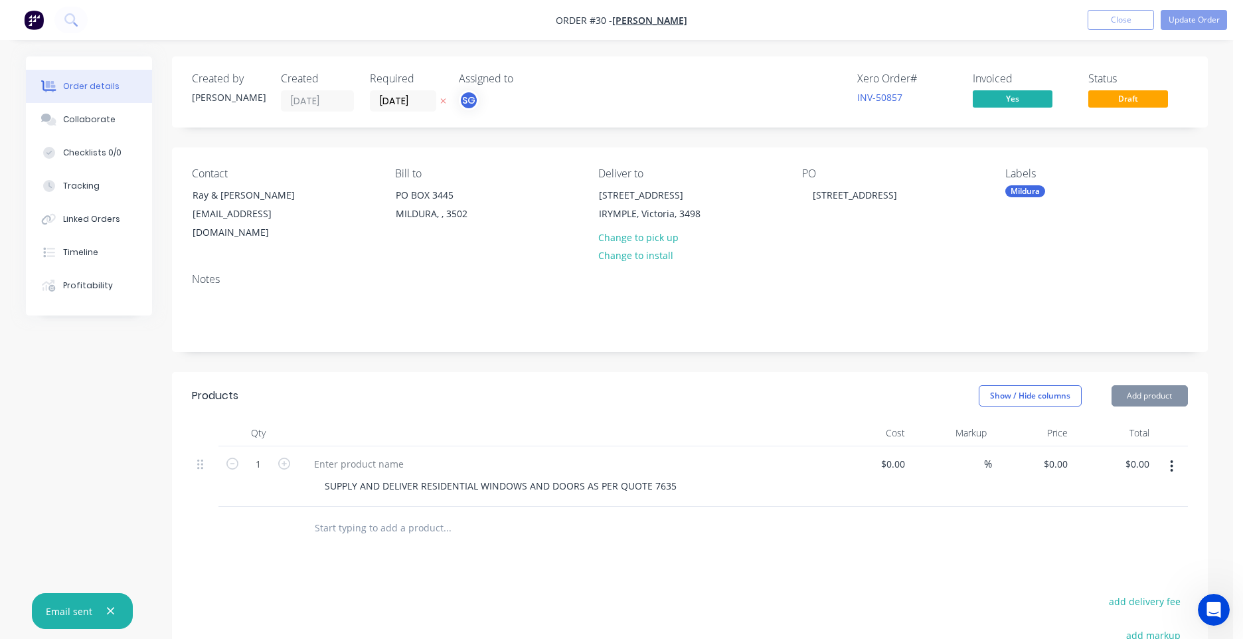
type input "$12,700.00"
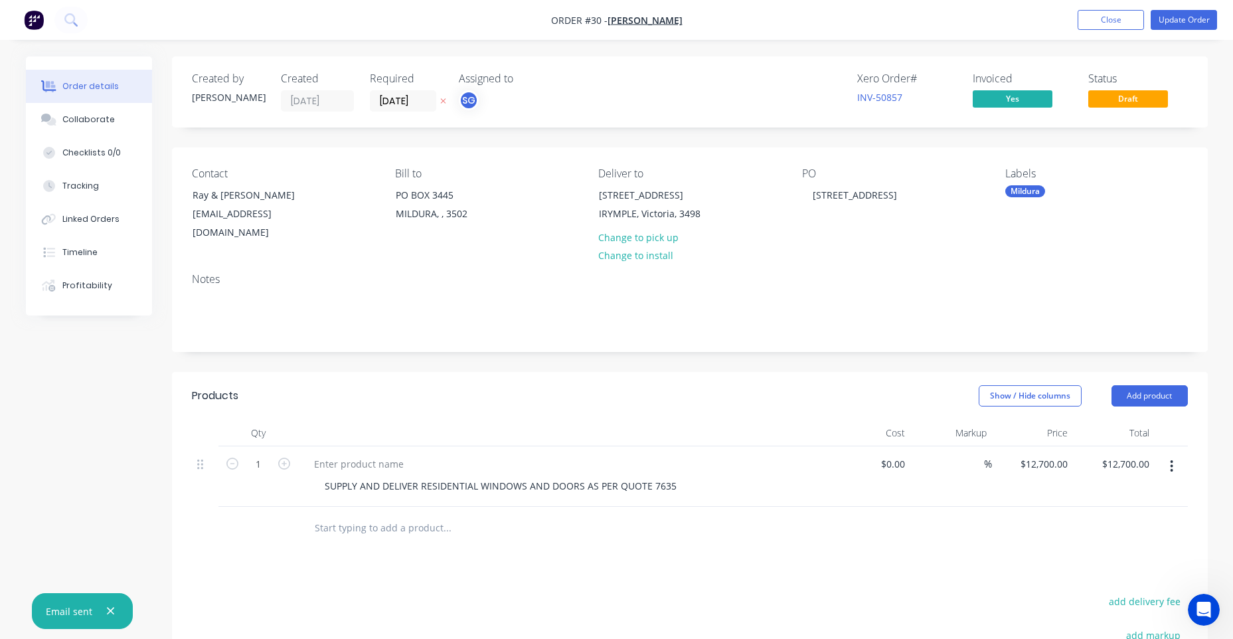
click at [1032, 93] on span "Yes" at bounding box center [1013, 98] width 80 height 17
click at [1020, 98] on span "Yes" at bounding box center [1013, 98] width 80 height 17
click at [1084, 102] on div "Xero Order # INV-50857 Invoiced Yes Status Draft" at bounding box center [890, 91] width 596 height 39
click at [1058, 95] on div "Yes" at bounding box center [1023, 100] width 100 height 20
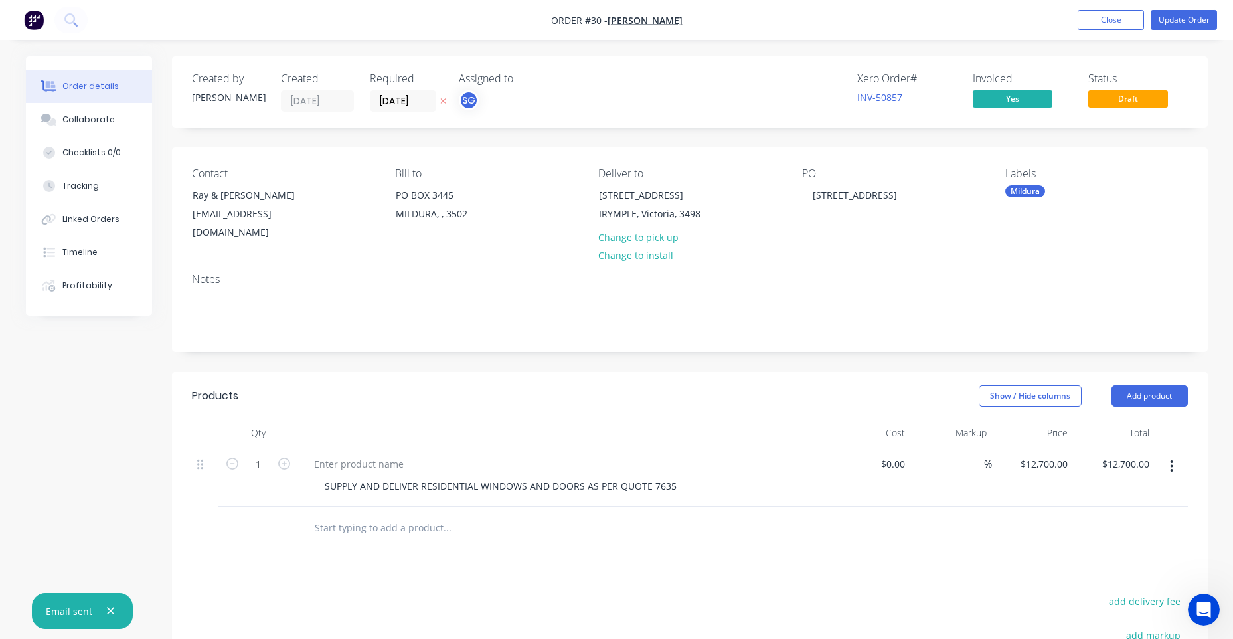
click at [1048, 95] on span "Yes" at bounding box center [1013, 98] width 80 height 17
click at [1035, 96] on span "Yes" at bounding box center [1013, 98] width 80 height 17
click at [1105, 20] on button "Close" at bounding box center [1111, 20] width 66 height 20
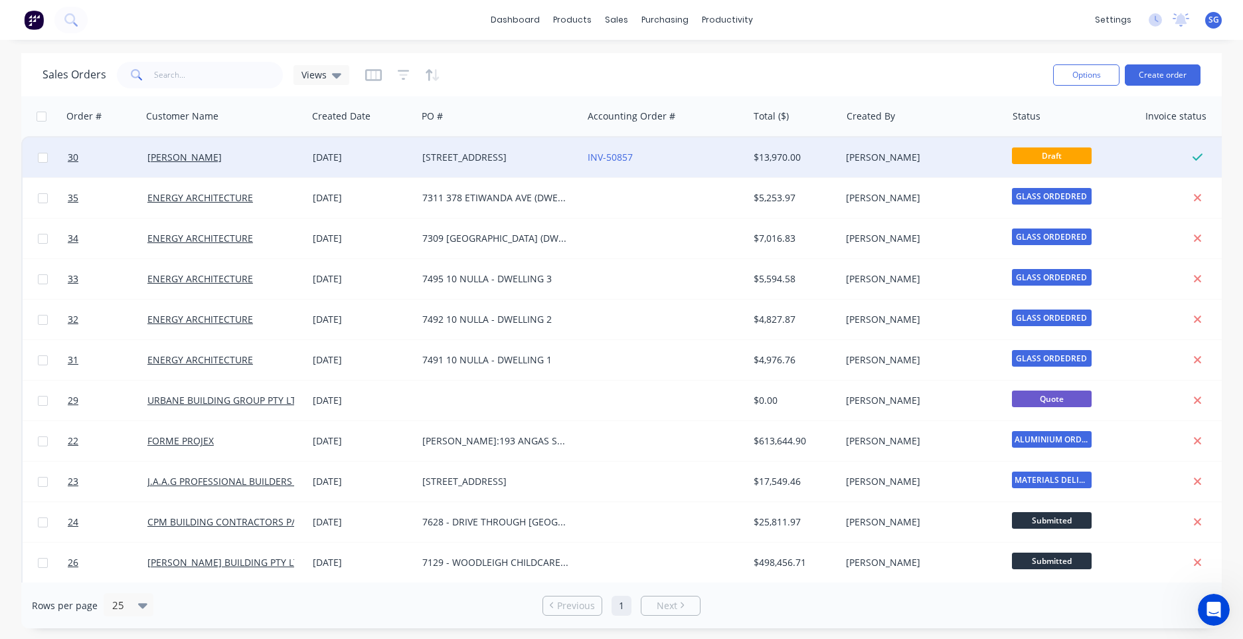
click at [1003, 157] on div "[PERSON_NAME]" at bounding box center [923, 157] width 165 height 40
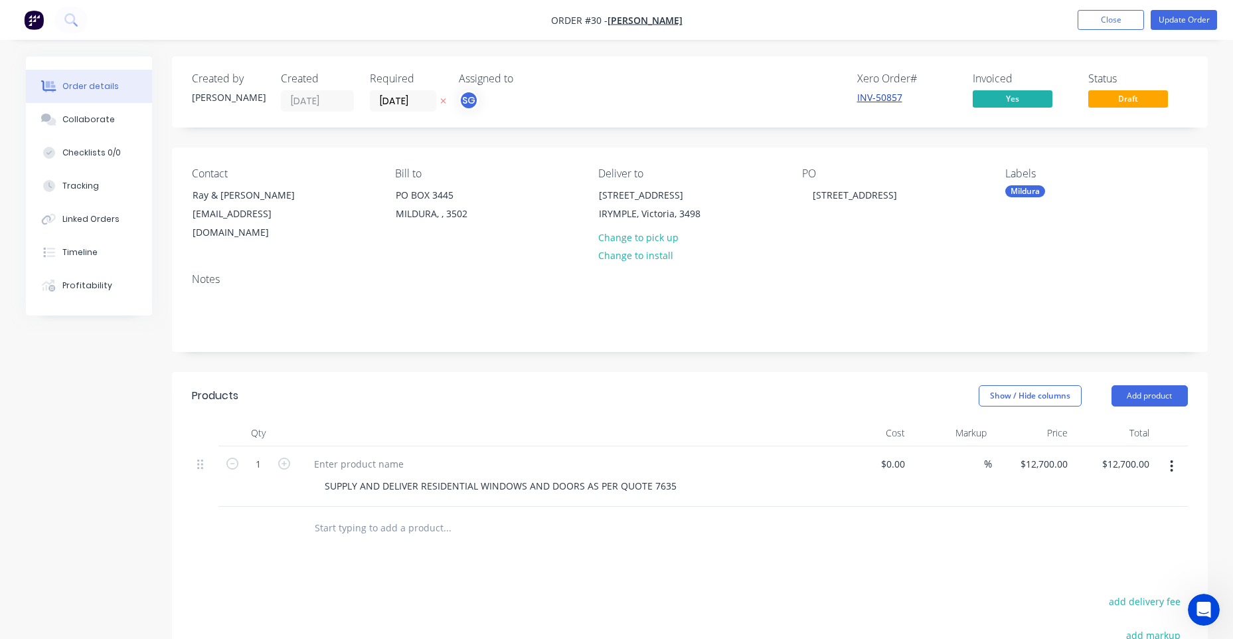
click at [882, 98] on link "INV-50857" at bounding box center [879, 97] width 45 height 13
click at [29, 14] on img "button" at bounding box center [34, 20] width 20 height 20
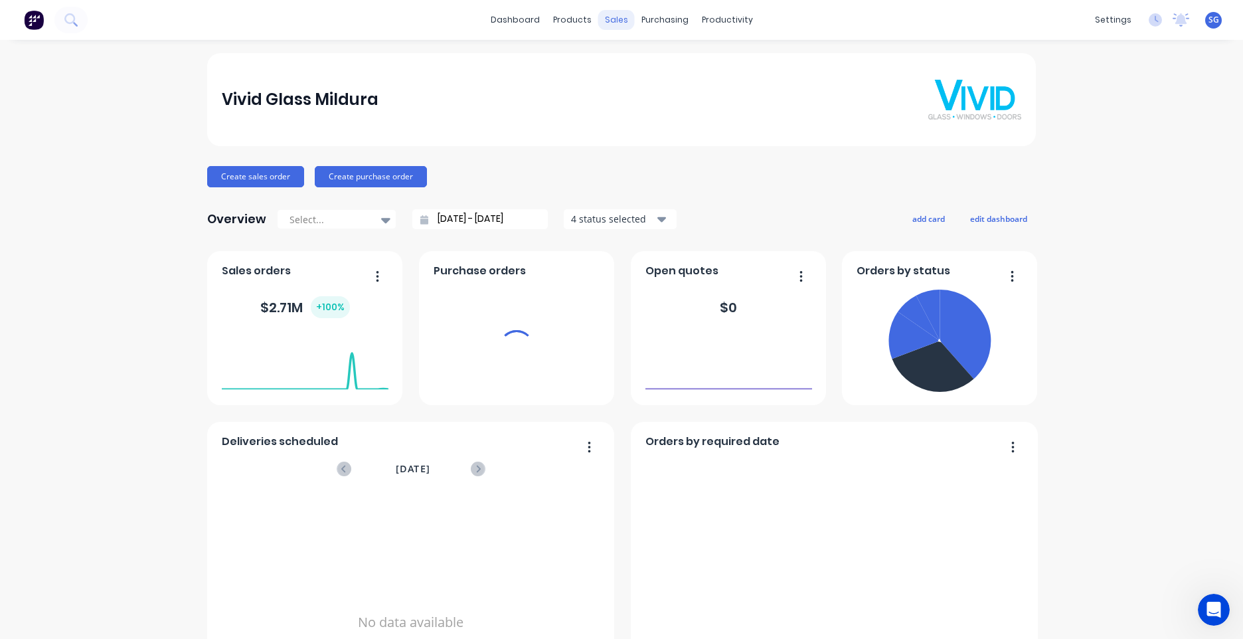
click at [608, 19] on div "sales" at bounding box center [616, 20] width 37 height 20
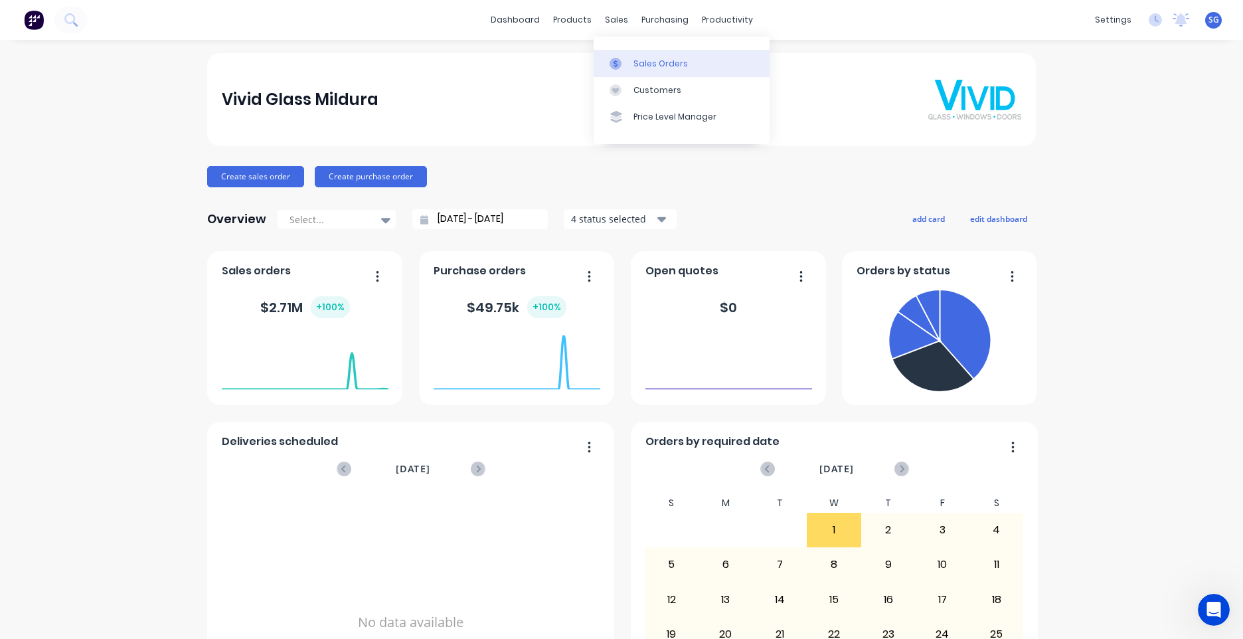
click at [667, 63] on div "Sales Orders" at bounding box center [660, 64] width 54 height 12
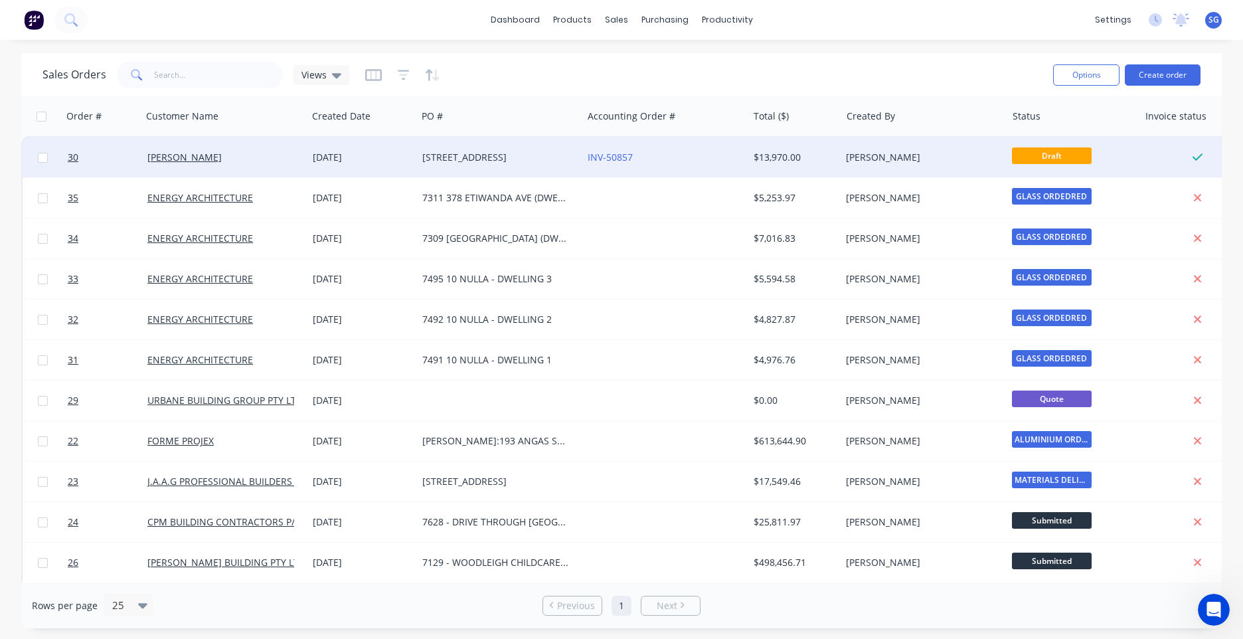
click at [850, 161] on div "[PERSON_NAME]" at bounding box center [919, 157] width 147 height 13
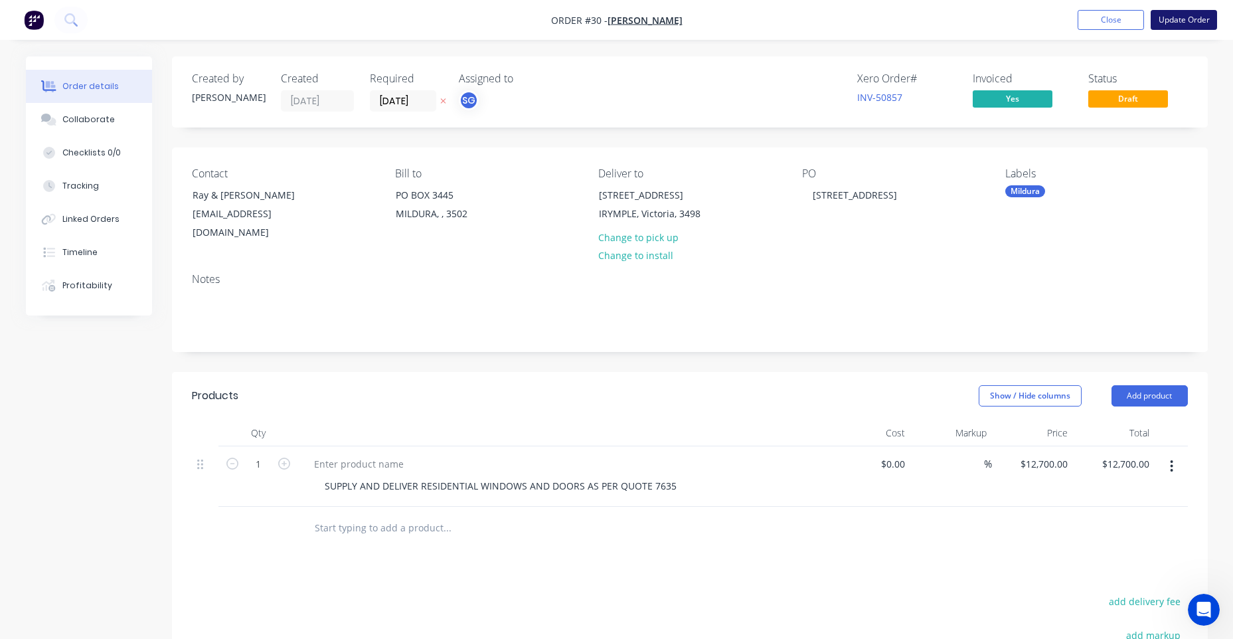
click at [1181, 24] on button "Update Order" at bounding box center [1184, 20] width 66 height 20
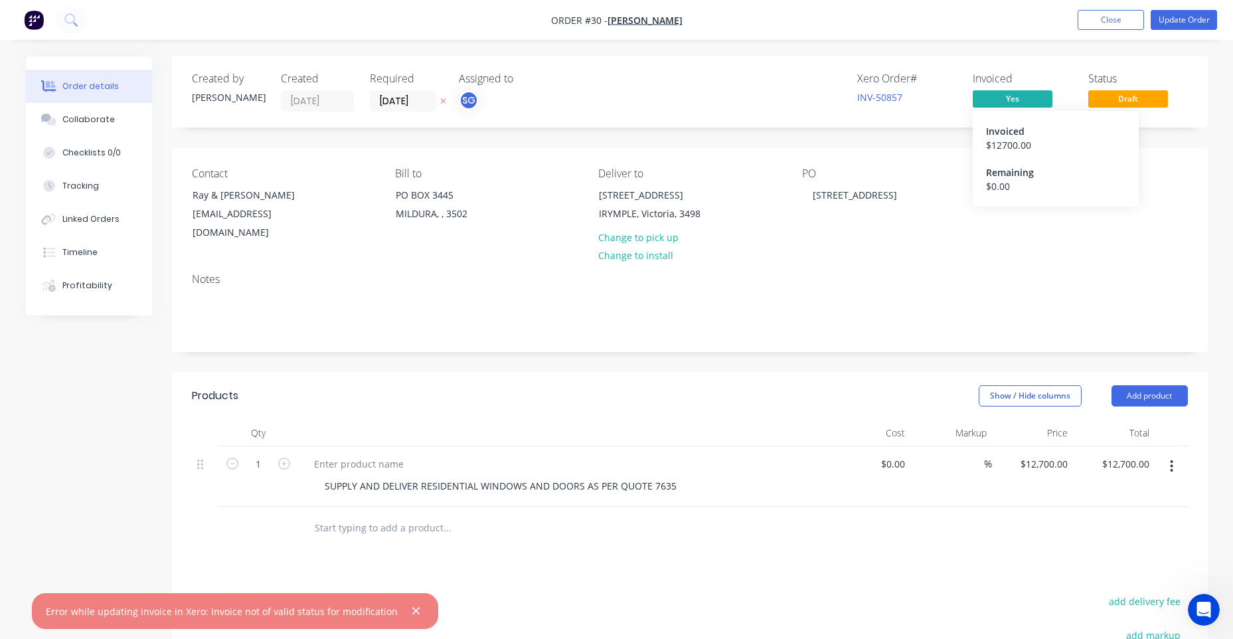
click at [997, 94] on span "Yes" at bounding box center [1013, 98] width 80 height 17
click at [1190, 22] on button "Update Order" at bounding box center [1184, 20] width 66 height 20
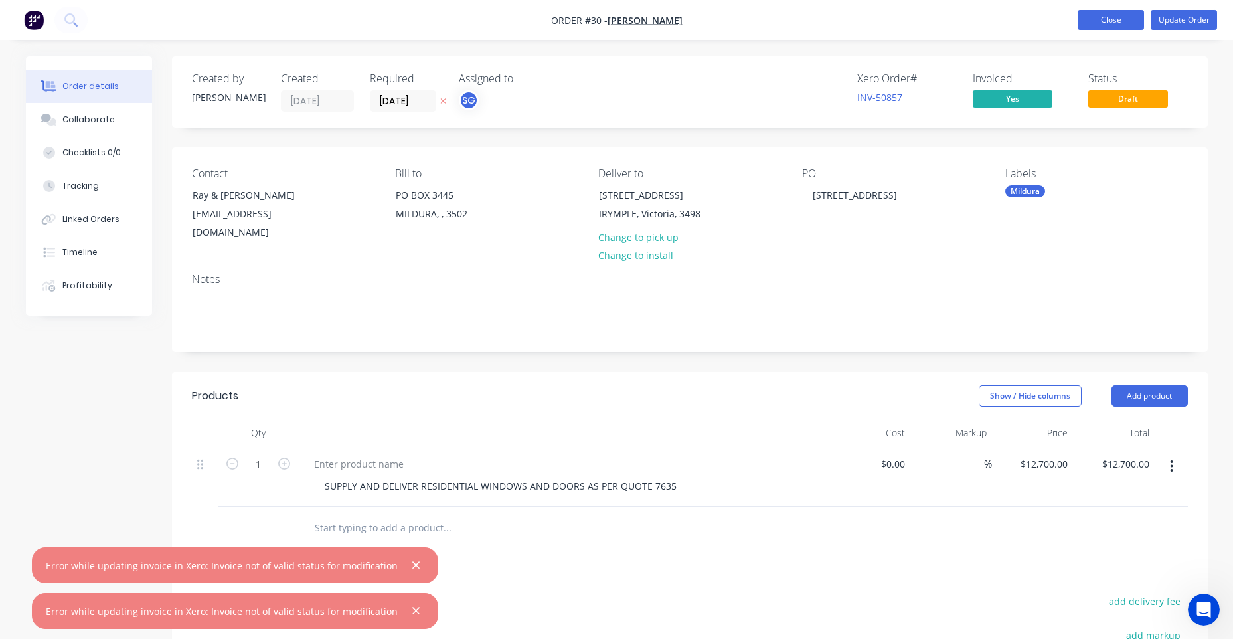
click at [1128, 17] on button "Close" at bounding box center [1111, 20] width 66 height 20
